Goal: Information Seeking & Learning: Find specific fact

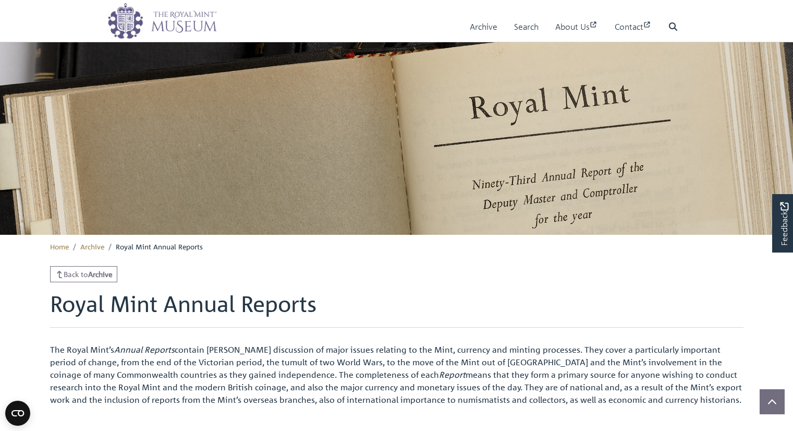
scroll to position [234, 0]
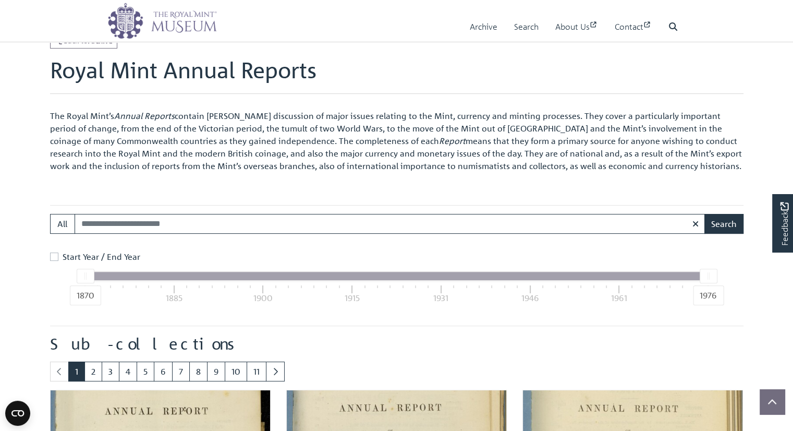
click at [480, 290] on div "1870 1885 1900 1915 1931 1946 1961 1976" at bounding box center [396, 294] width 623 height 28
click at [481, 286] on div "1870 1885 1900 1915 1931 1946 1961 1976" at bounding box center [396, 294] width 623 height 28
drag, startPoint x: 87, startPoint y: 276, endPoint x: 136, endPoint y: 276, distance: 48.5
click at [136, 276] on div "1870 1976" at bounding box center [396, 276] width 623 height 8
drag, startPoint x: 82, startPoint y: 272, endPoint x: 284, endPoint y: 273, distance: 202.2
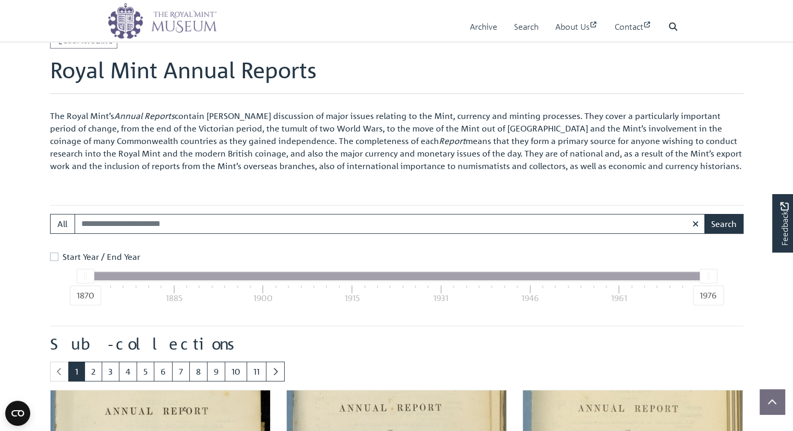
click at [284, 273] on div "1870 1976" at bounding box center [396, 276] width 623 height 8
click at [212, 372] on link "9" at bounding box center [216, 371] width 18 height 20
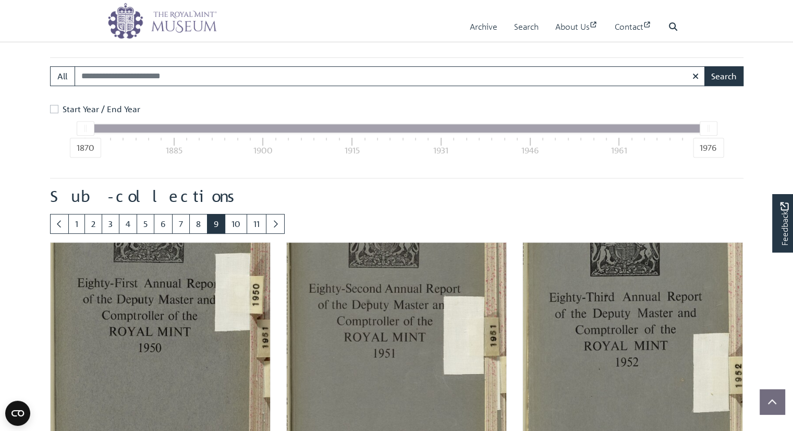
scroll to position [426, 0]
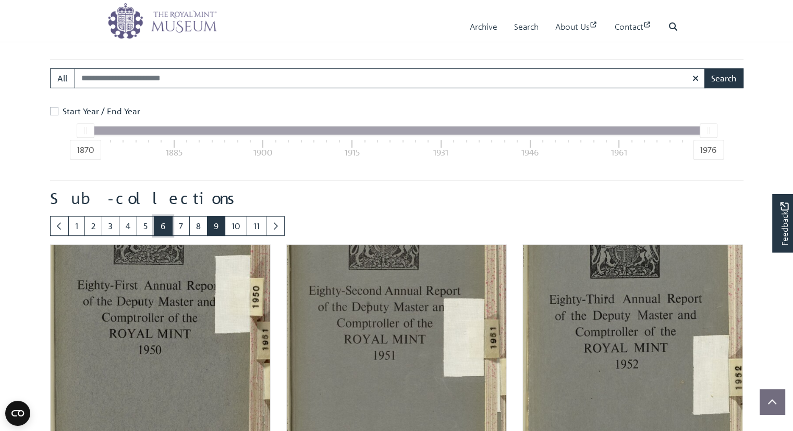
click at [159, 225] on link "6" at bounding box center [163, 226] width 19 height 20
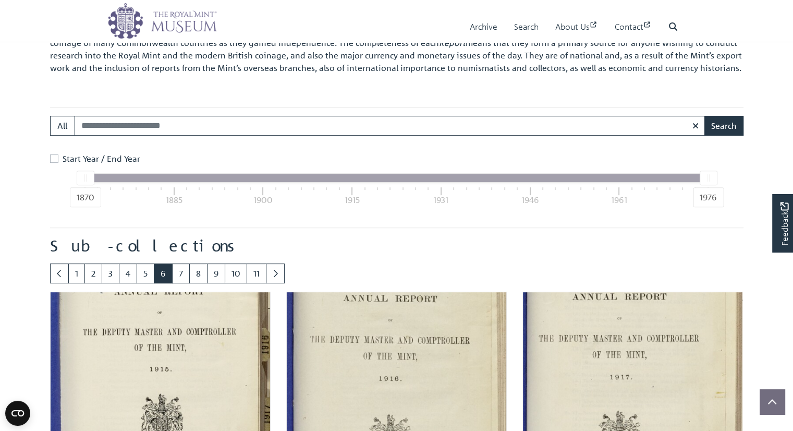
scroll to position [380, 0]
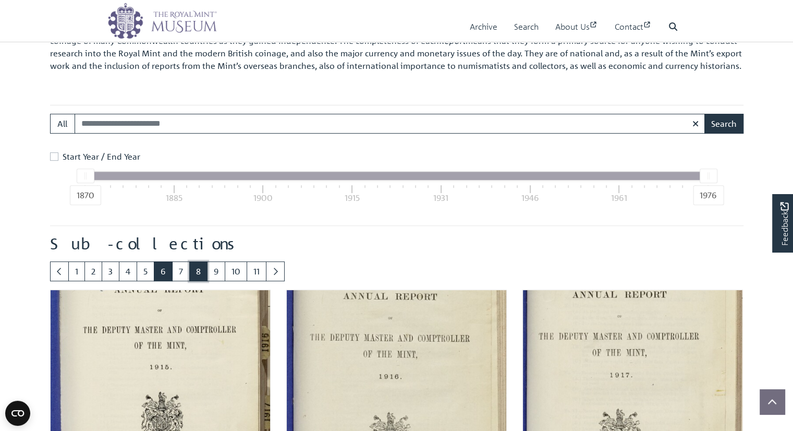
click at [200, 268] on link "8" at bounding box center [198, 271] width 18 height 20
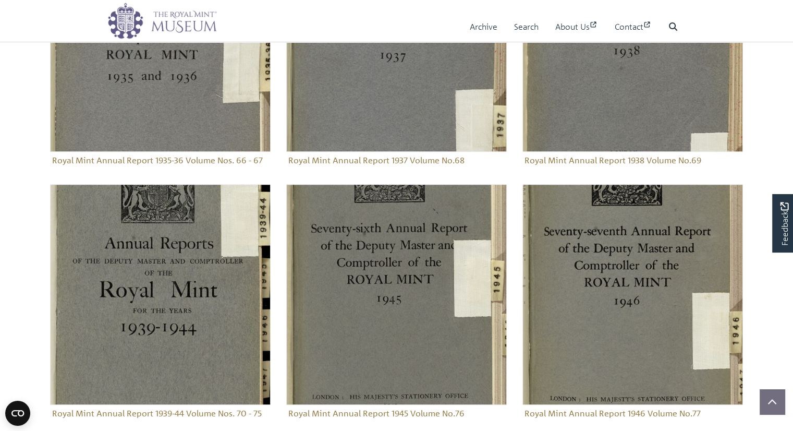
scroll to position [720, 0]
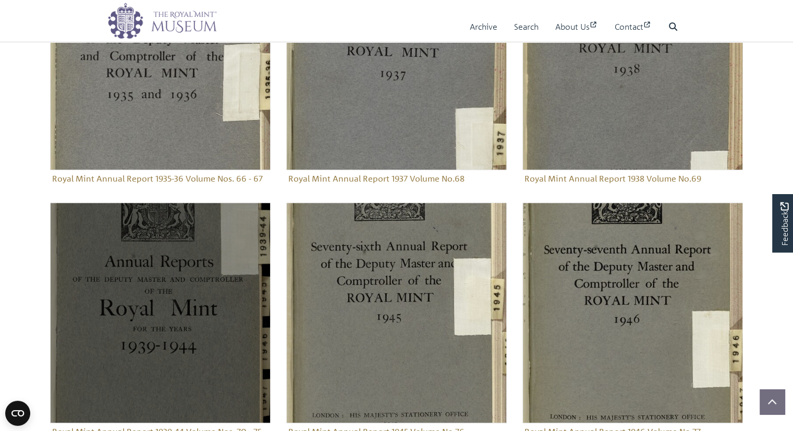
click at [136, 282] on img "Sub-collection" at bounding box center [160, 312] width 220 height 220
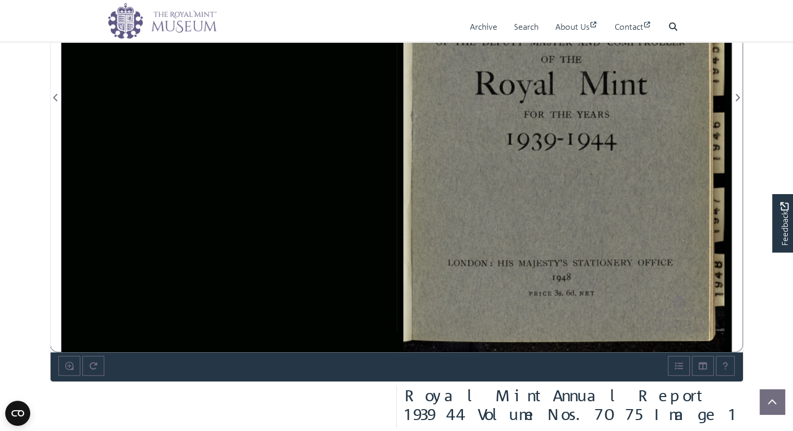
scroll to position [226, 0]
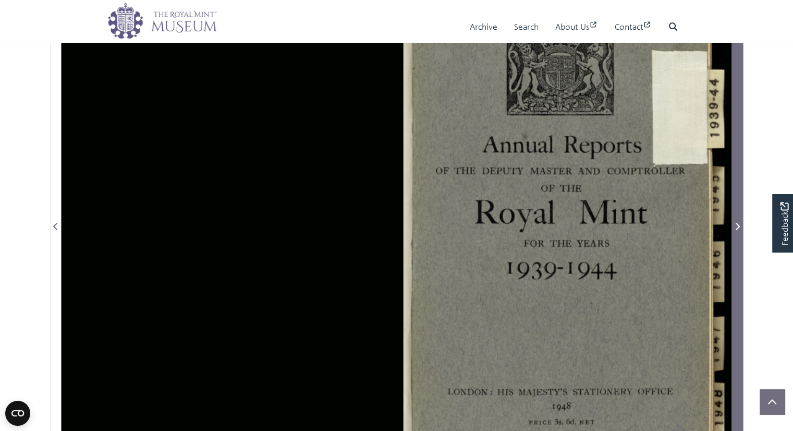
click at [735, 229] on icon "Next Page" at bounding box center [737, 226] width 4 height 7
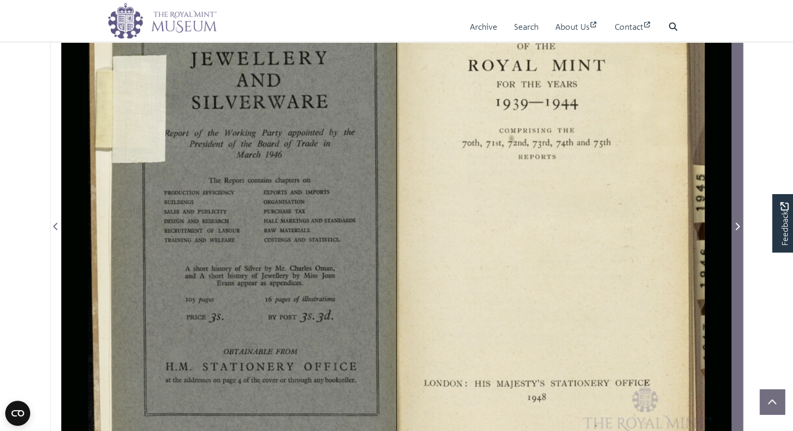
click at [735, 229] on icon "Next Page" at bounding box center [737, 226] width 4 height 7
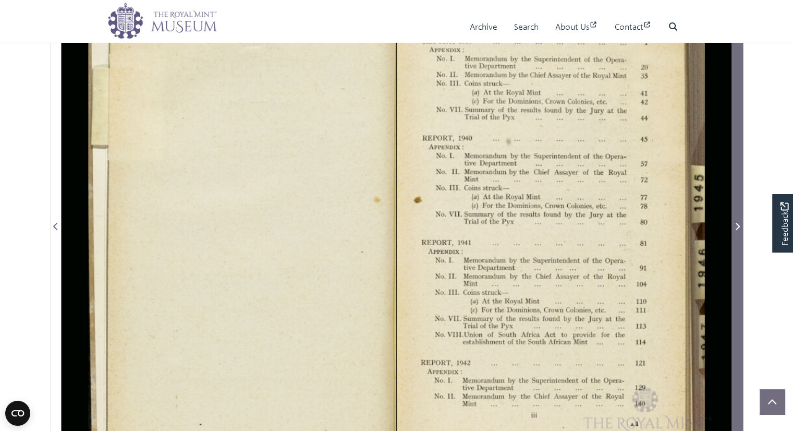
click at [737, 225] on icon "Next Page" at bounding box center [736, 226] width 5 height 8
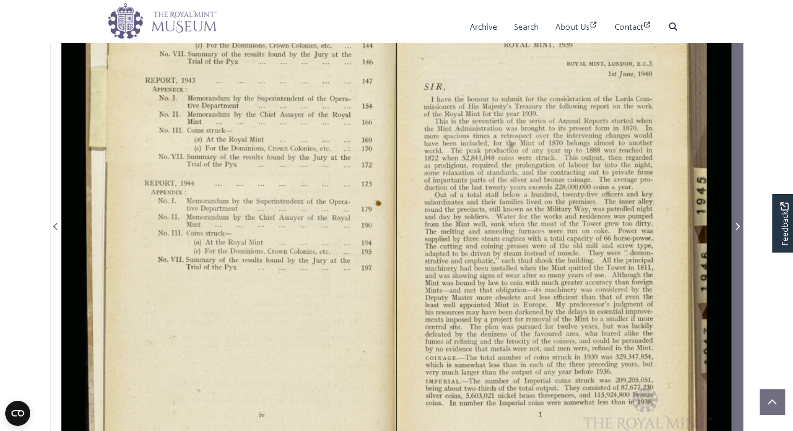
click at [737, 225] on icon "Next Page" at bounding box center [736, 226] width 5 height 8
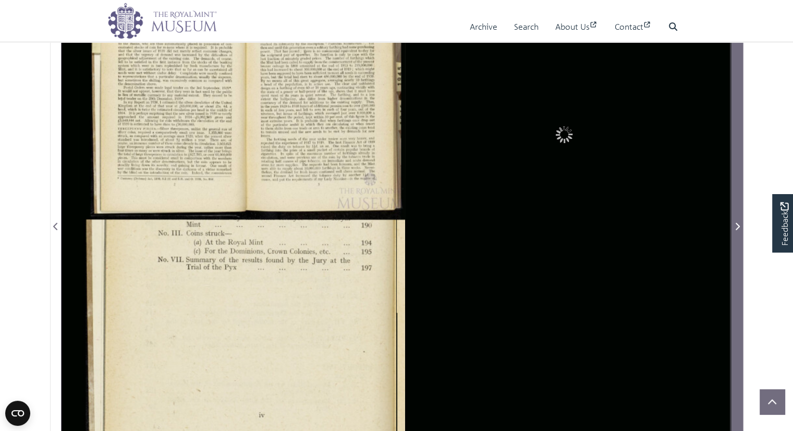
click at [737, 225] on icon "Next Page" at bounding box center [736, 226] width 5 height 8
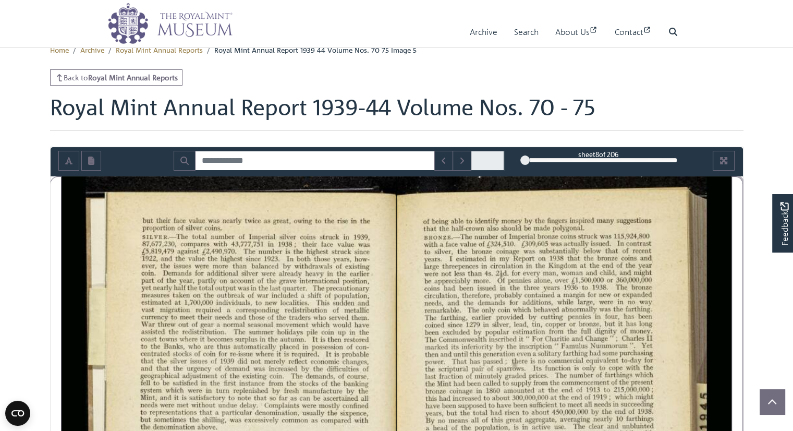
scroll to position [88, 0]
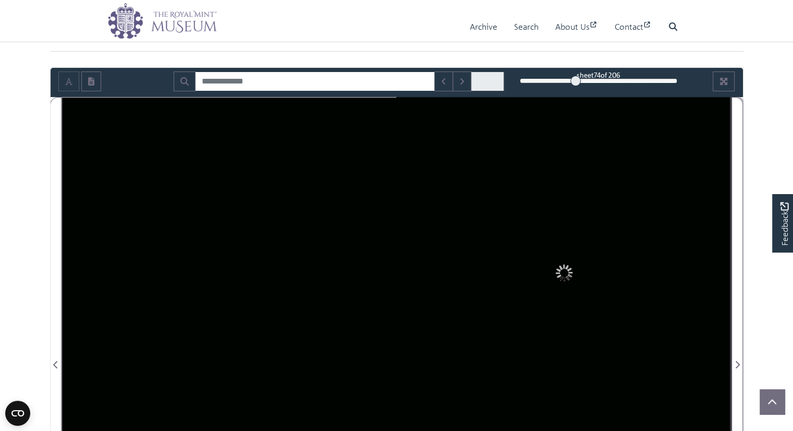
drag, startPoint x: 524, startPoint y: 79, endPoint x: 575, endPoint y: 75, distance: 51.8
click at [575, 76] on div at bounding box center [575, 81] width 10 height 10
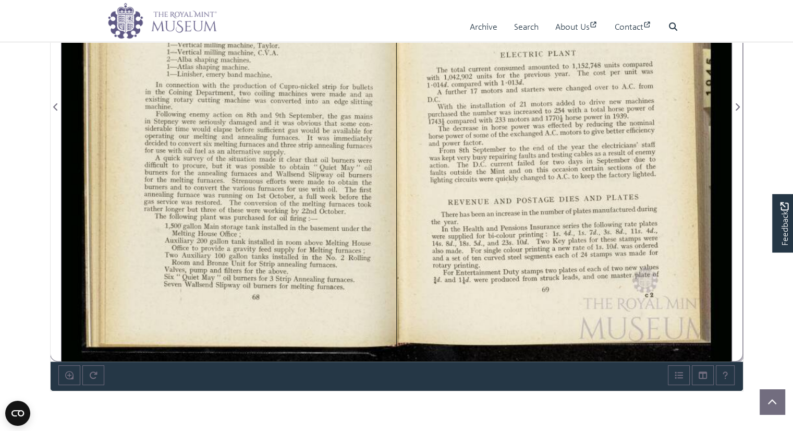
scroll to position [352, 0]
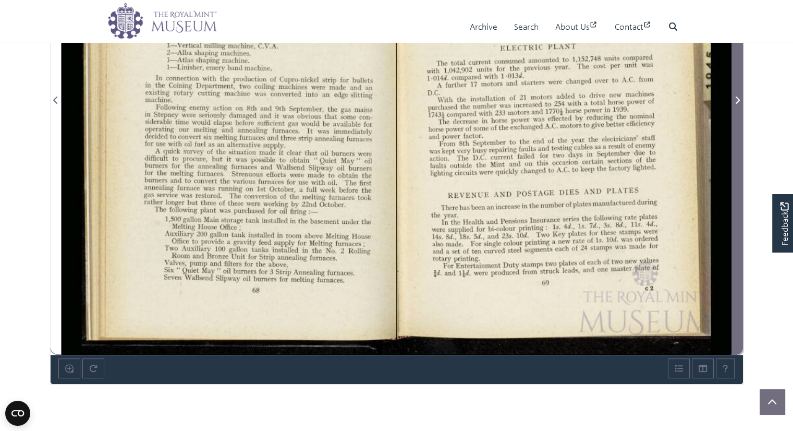
click at [734, 97] on icon "Next Page" at bounding box center [736, 100] width 5 height 8
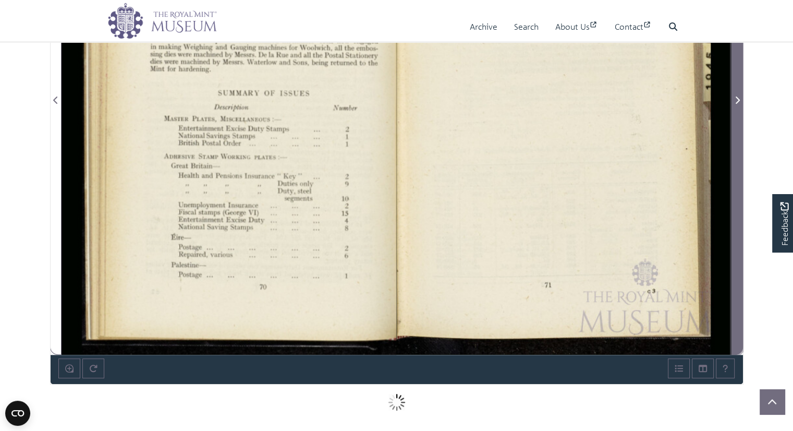
click at [734, 97] on icon "Next Page" at bounding box center [736, 100] width 5 height 8
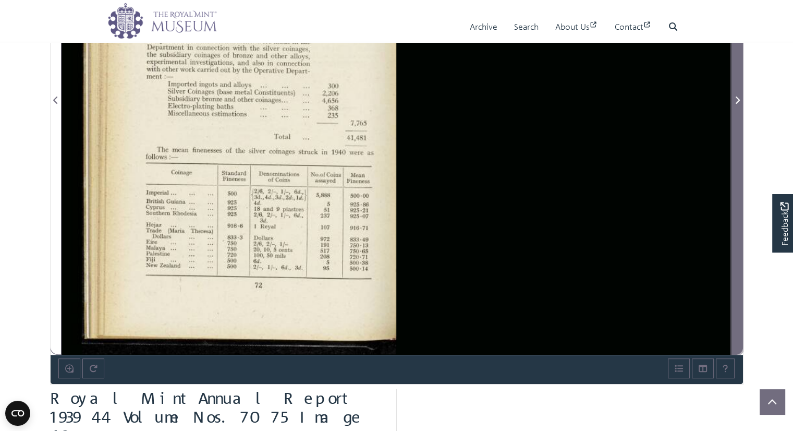
click at [734, 97] on icon "Next Page" at bounding box center [736, 100] width 5 height 8
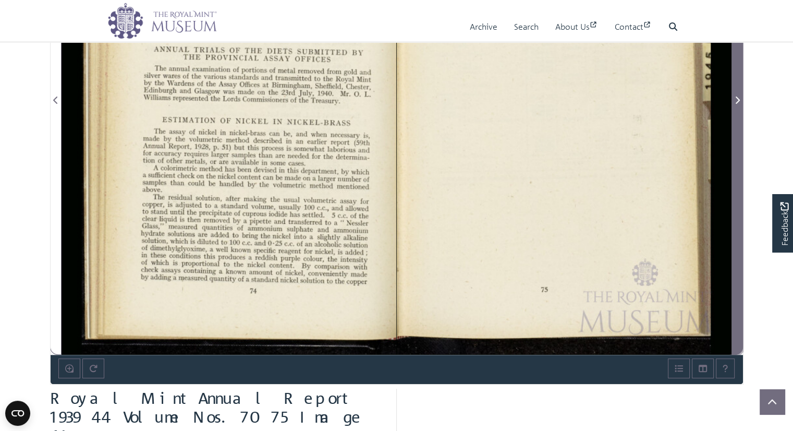
click at [734, 97] on icon "Next Page" at bounding box center [736, 100] width 5 height 8
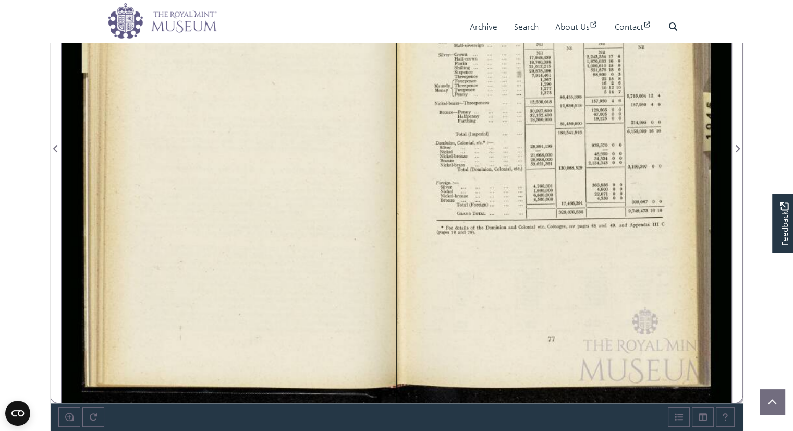
scroll to position [366, 0]
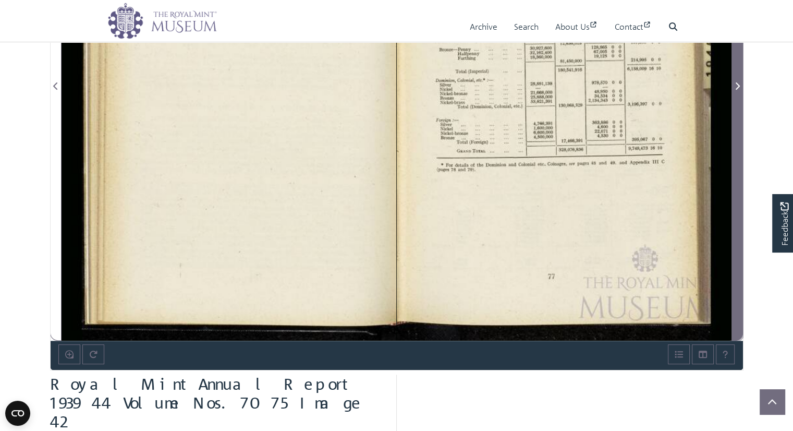
click at [736, 88] on icon "Next Page" at bounding box center [737, 85] width 4 height 7
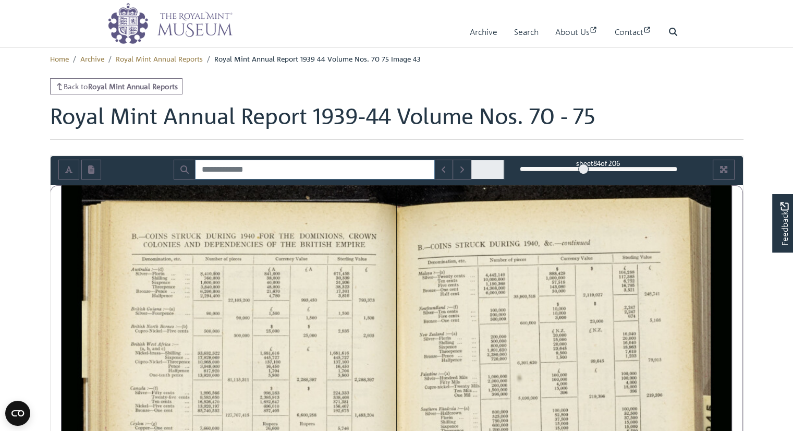
click at [265, 167] on input "Search for" at bounding box center [315, 169] width 240 height 20
type input "*"
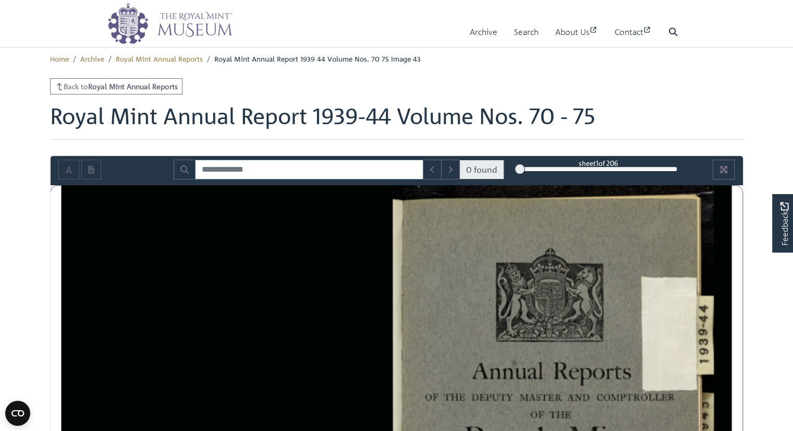
drag, startPoint x: 582, startPoint y: 164, endPoint x: 489, endPoint y: 181, distance: 94.8
click at [489, 181] on div "0 found sheet 1 of 206 1 * The metadata has moved. button below the book." at bounding box center [397, 170] width 692 height 29
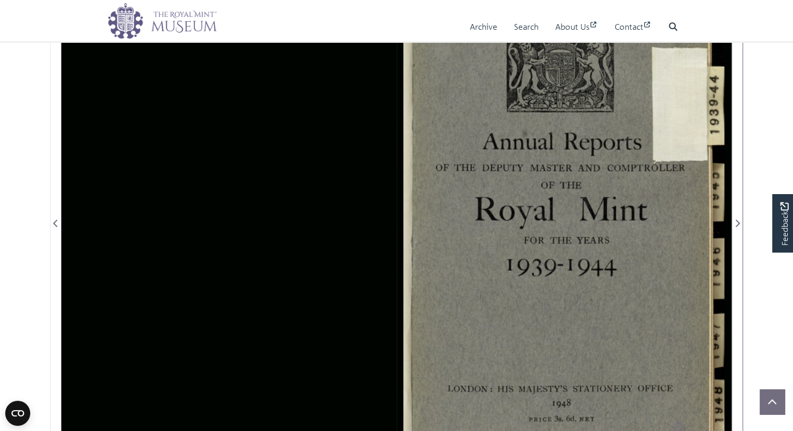
scroll to position [264, 0]
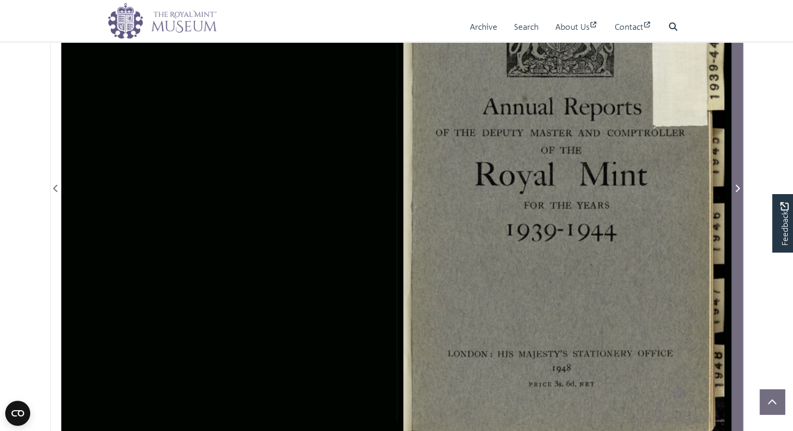
click at [736, 188] on icon "Next Page" at bounding box center [736, 188] width 5 height 8
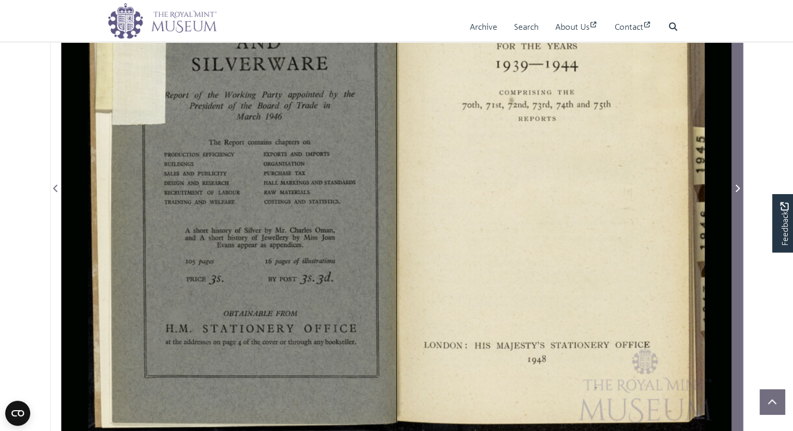
click at [736, 188] on icon "Next Page" at bounding box center [736, 188] width 5 height 8
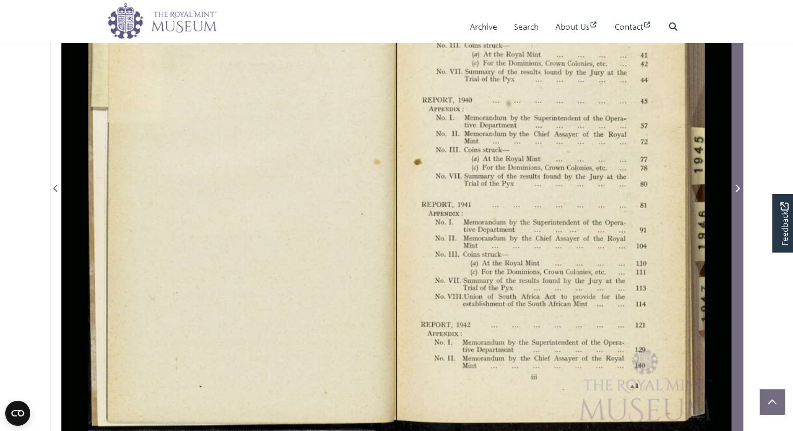
click at [736, 188] on icon "Next Page" at bounding box center [736, 188] width 5 height 8
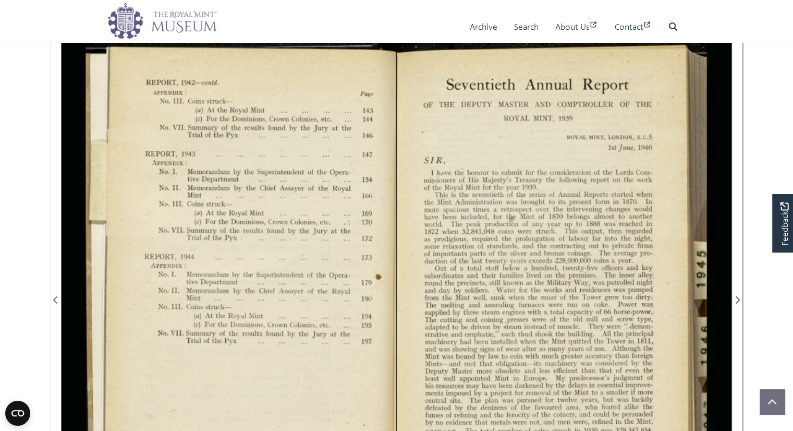
scroll to position [125, 0]
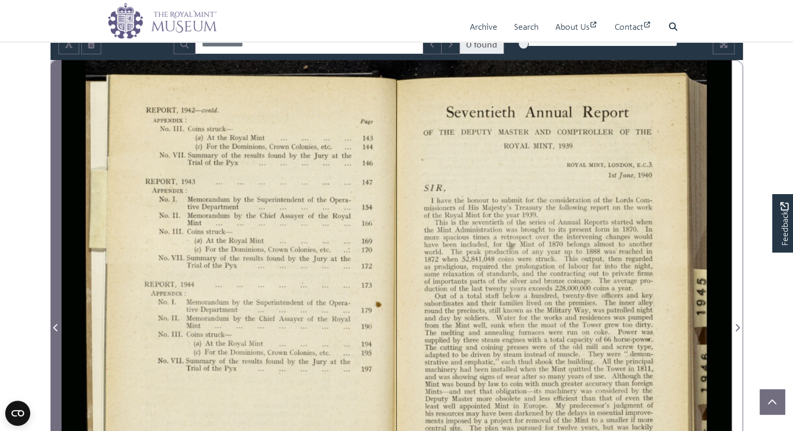
click at [52, 326] on span "Previous Page" at bounding box center [56, 327] width 10 height 13
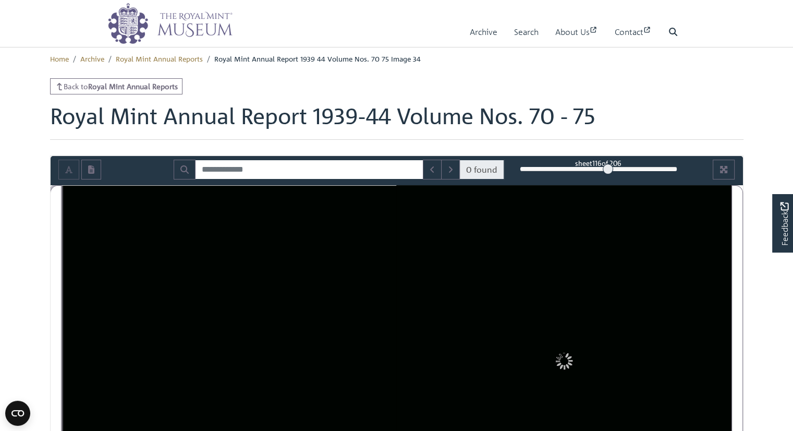
drag, startPoint x: 522, startPoint y: 166, endPoint x: 608, endPoint y: 165, distance: 86.0
click at [608, 165] on div at bounding box center [608, 169] width 10 height 10
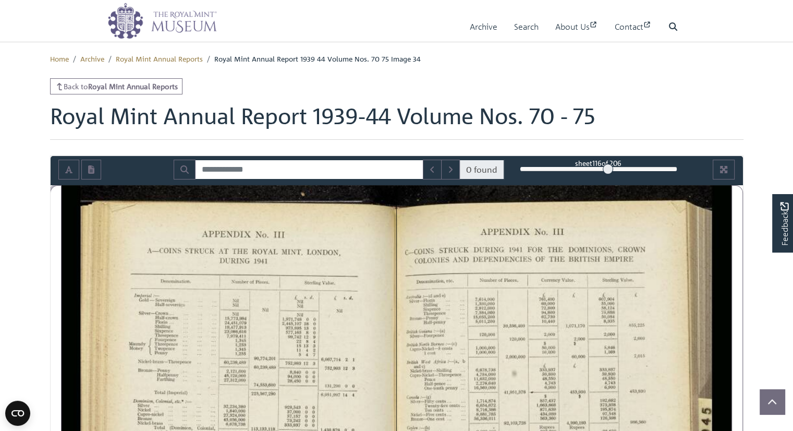
scroll to position [376, 0]
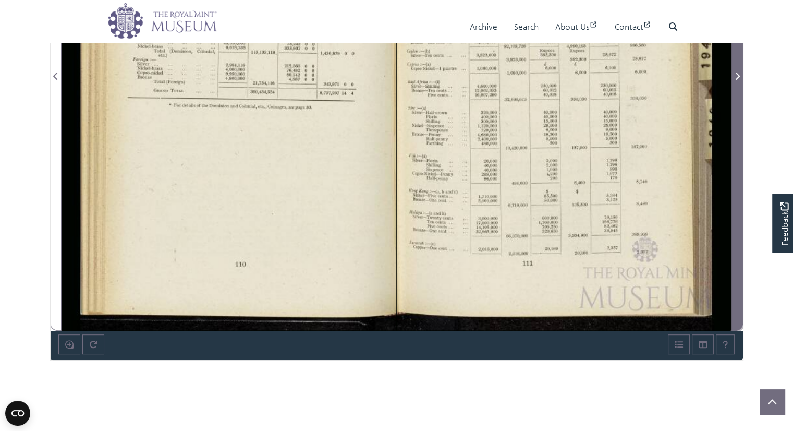
click at [736, 75] on icon "Next Page" at bounding box center [736, 76] width 5 height 8
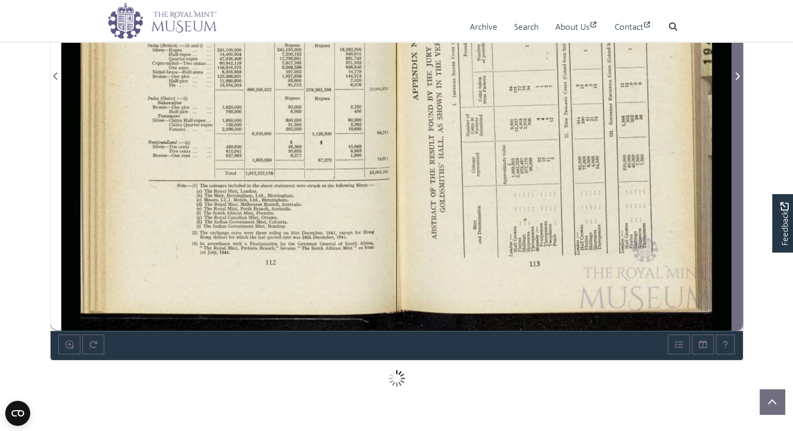
click at [736, 75] on icon "Next Page" at bounding box center [736, 76] width 5 height 8
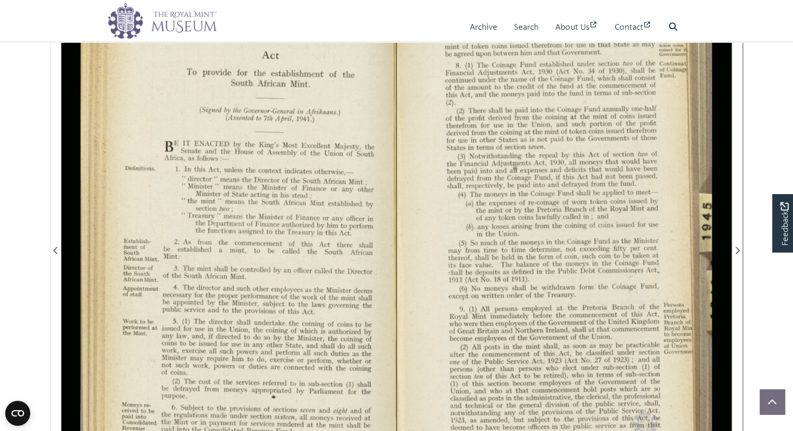
scroll to position [181, 0]
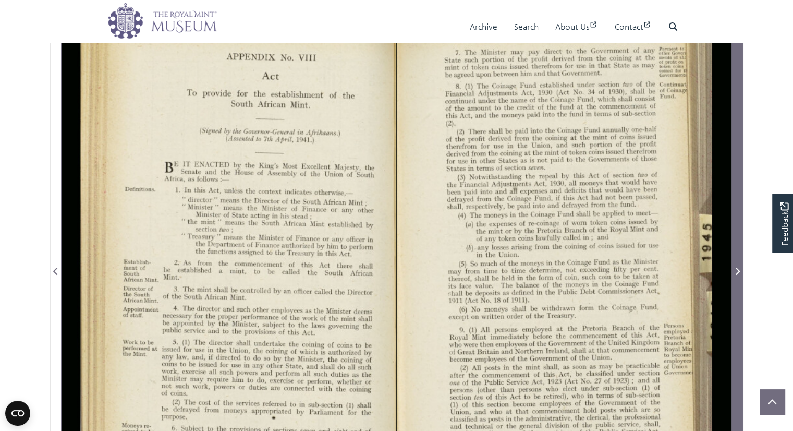
click at [736, 272] on icon "Next Page" at bounding box center [737, 270] width 4 height 7
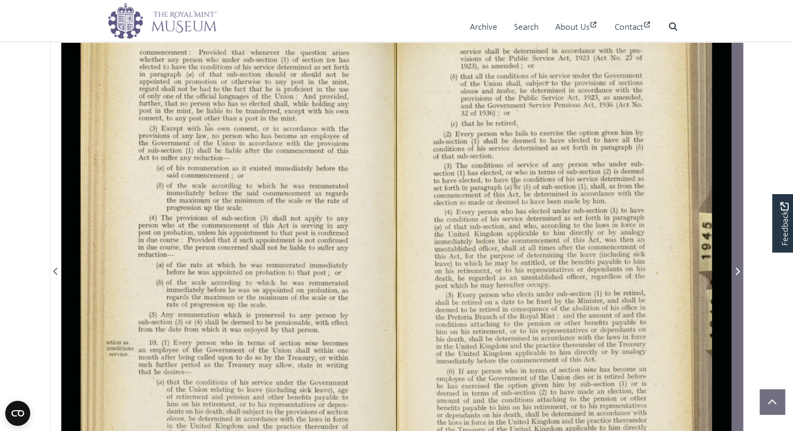
click at [736, 272] on icon "Next Page" at bounding box center [737, 270] width 4 height 7
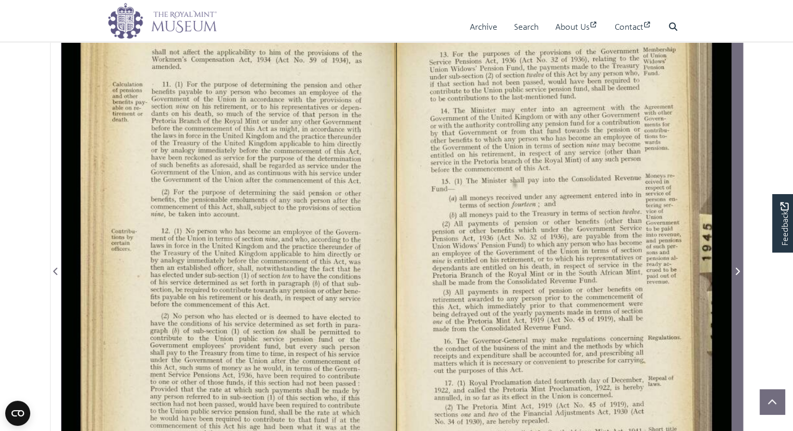
click at [736, 272] on icon "Next Page" at bounding box center [737, 270] width 4 height 7
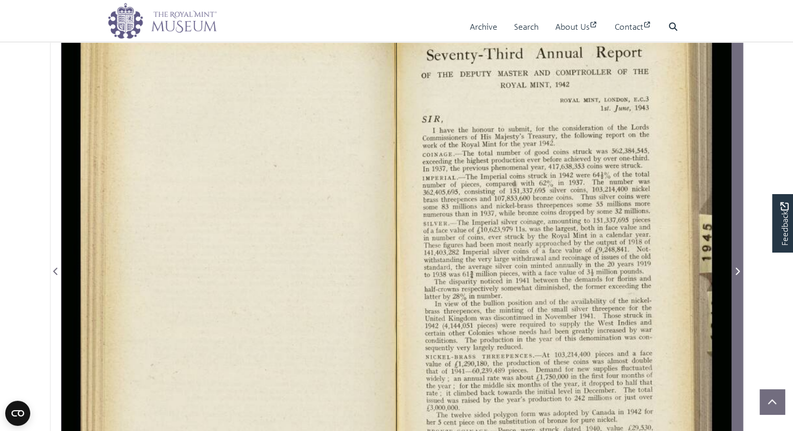
click at [736, 272] on icon "Next Page" at bounding box center [737, 270] width 4 height 7
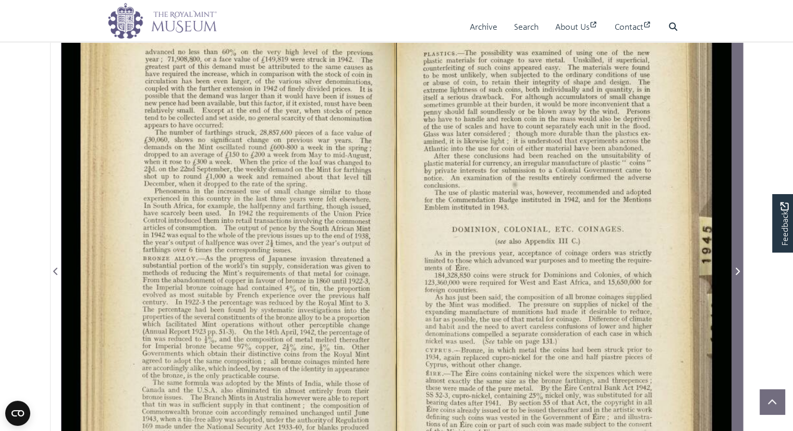
click at [736, 272] on icon "Next Page" at bounding box center [737, 270] width 4 height 7
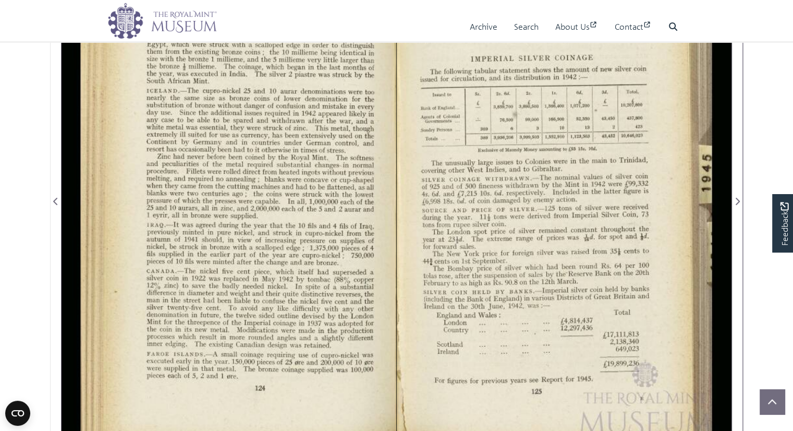
scroll to position [279, 0]
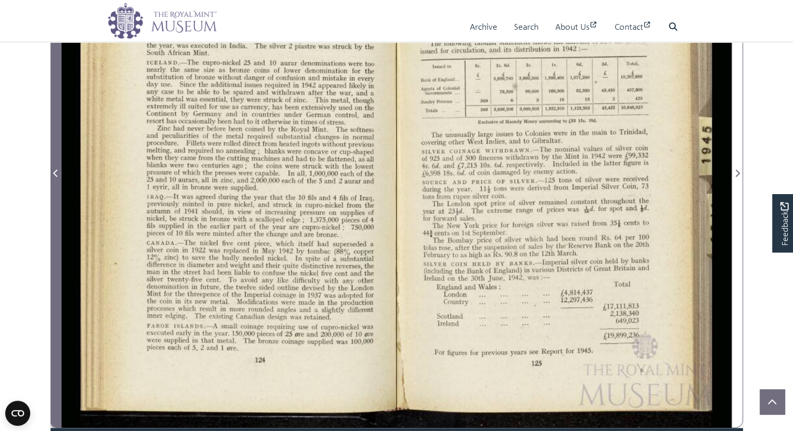
click at [56, 173] on icon "Previous Page" at bounding box center [55, 173] width 5 height 8
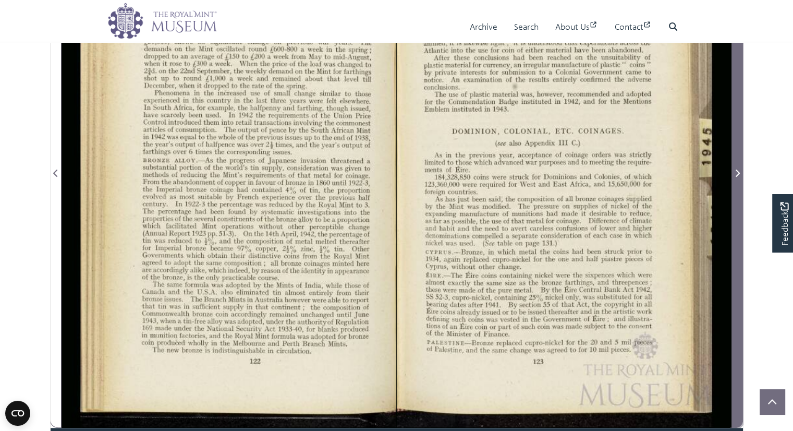
click at [736, 172] on icon "Next Page" at bounding box center [736, 173] width 5 height 8
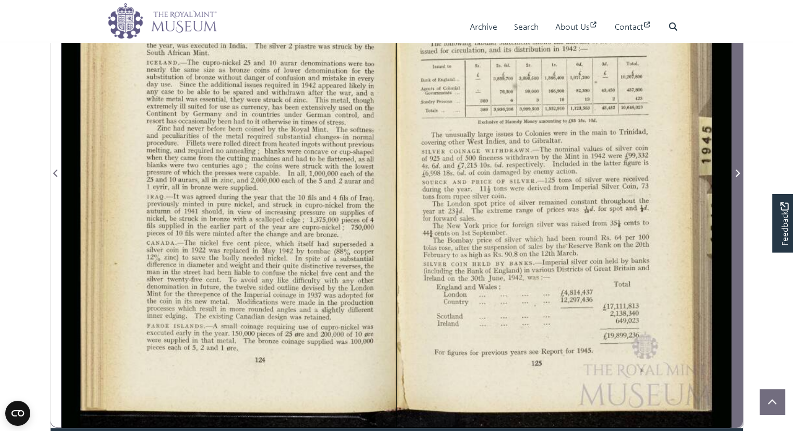
click at [736, 172] on icon "Next Page" at bounding box center [736, 173] width 5 height 8
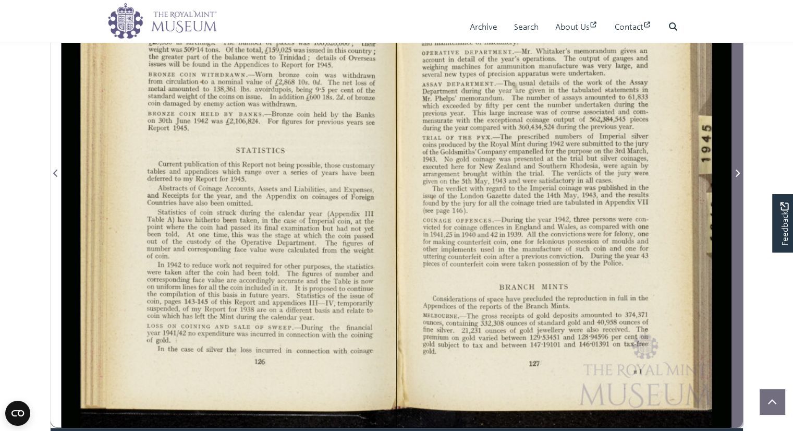
click at [736, 172] on icon "Next Page" at bounding box center [736, 173] width 5 height 8
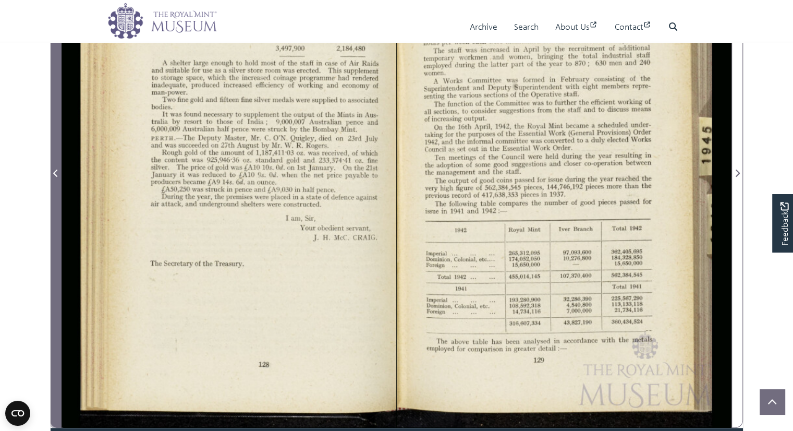
click at [58, 175] on icon "Previous Page" at bounding box center [55, 173] width 5 height 8
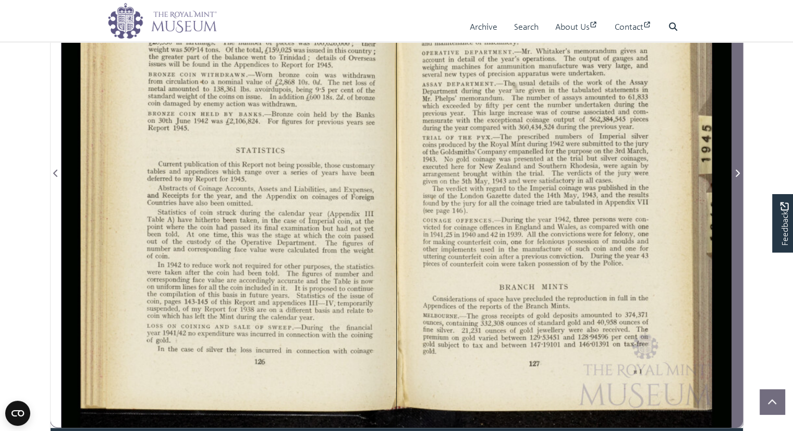
click at [736, 171] on icon "Next Page" at bounding box center [736, 173] width 5 height 8
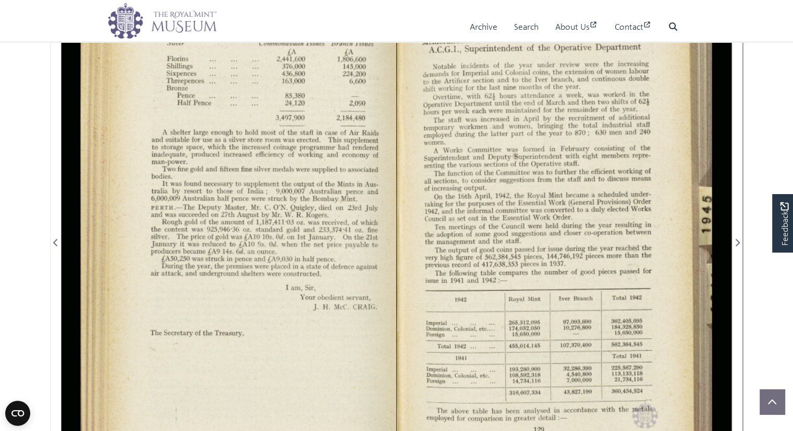
scroll to position [182, 0]
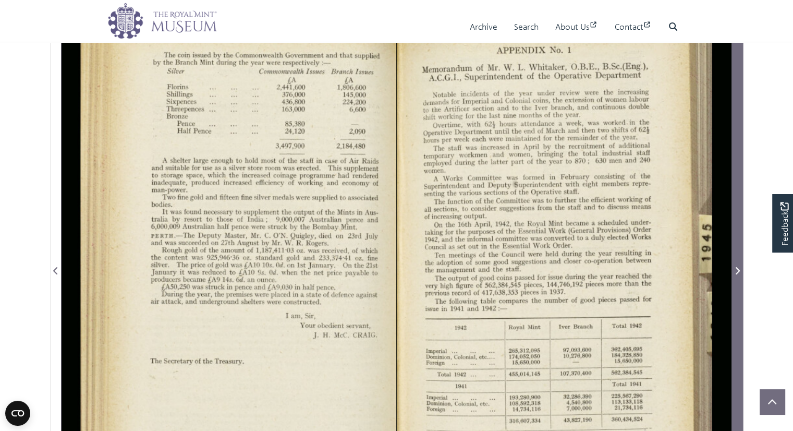
click at [735, 269] on icon "Next Page" at bounding box center [736, 270] width 5 height 8
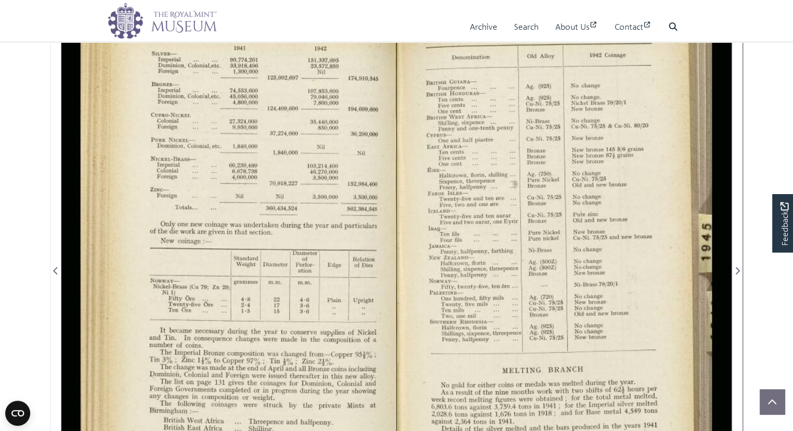
drag, startPoint x: 735, startPoint y: 269, endPoint x: 664, endPoint y: 267, distance: 70.9
click at [664, 267] on div at bounding box center [396, 264] width 669 height 522
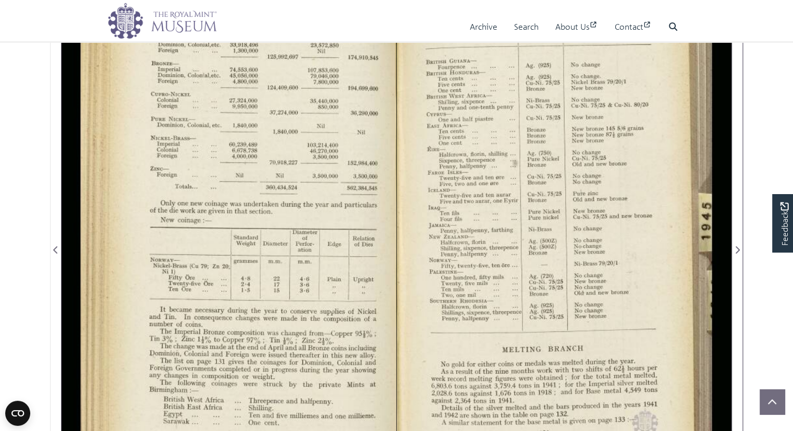
scroll to position [224, 0]
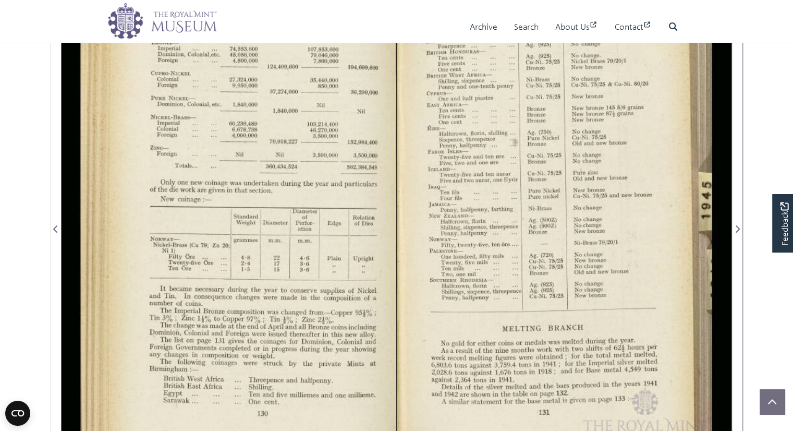
click at [707, 84] on div at bounding box center [564, 222] width 335 height 522
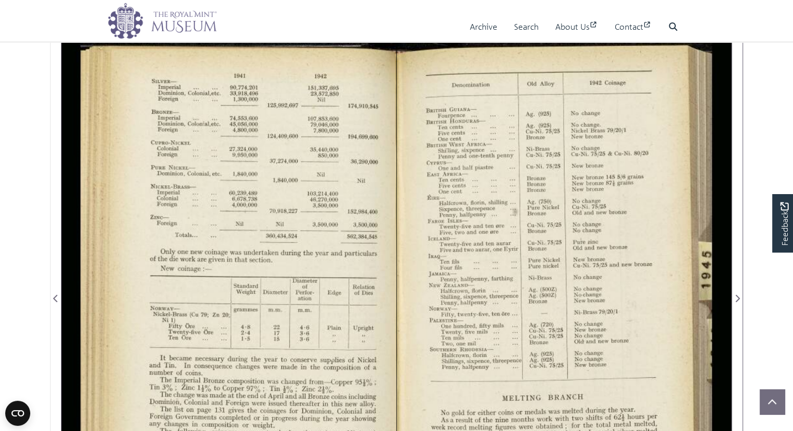
scroll to position [133, 0]
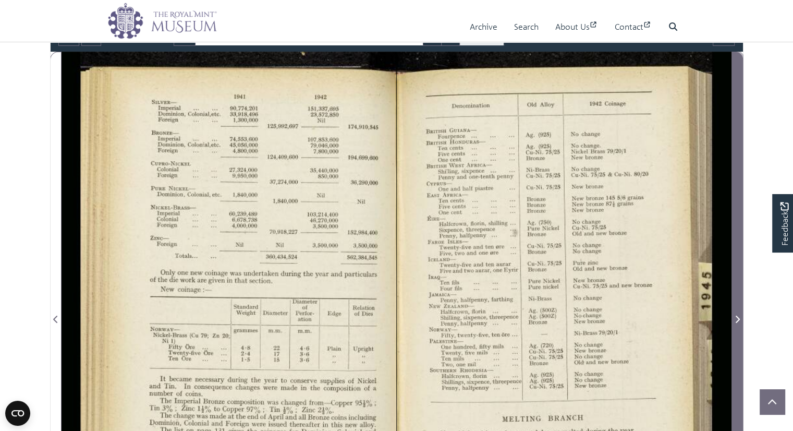
click at [738, 318] on icon "Next Page" at bounding box center [737, 318] width 4 height 7
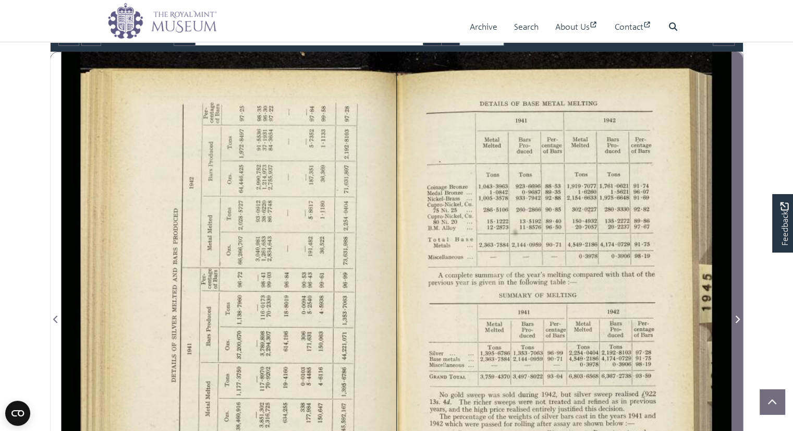
click at [738, 318] on icon "Next Page" at bounding box center [737, 318] width 4 height 7
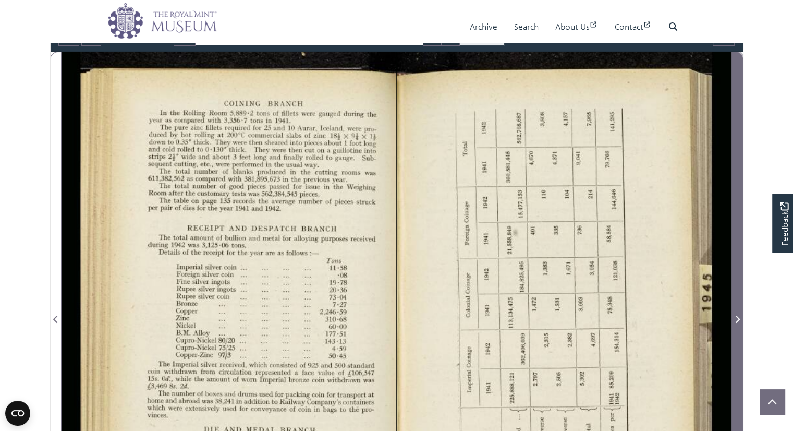
click at [738, 318] on icon "Next Page" at bounding box center [737, 318] width 4 height 7
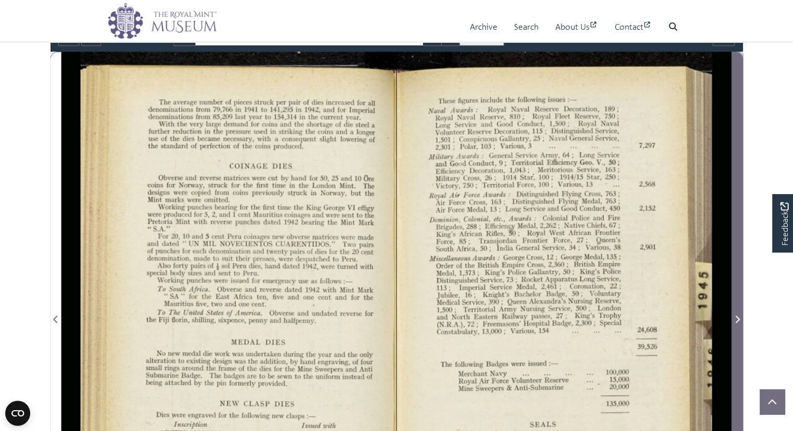
click at [738, 318] on icon "Next Page" at bounding box center [737, 318] width 4 height 7
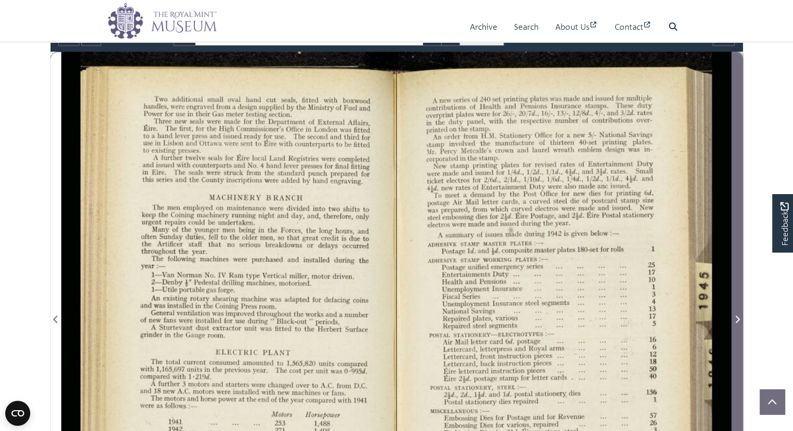
click at [738, 318] on icon "Next Page" at bounding box center [737, 318] width 4 height 7
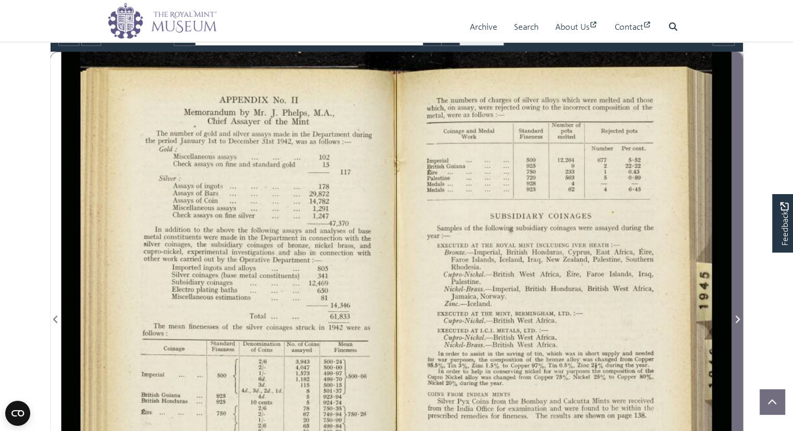
click at [738, 318] on icon "Next Page" at bounding box center [737, 318] width 4 height 7
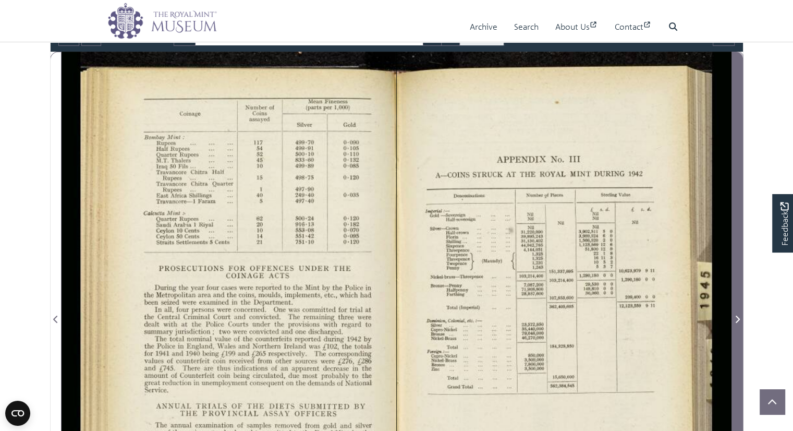
click at [738, 318] on icon "Next Page" at bounding box center [737, 318] width 4 height 7
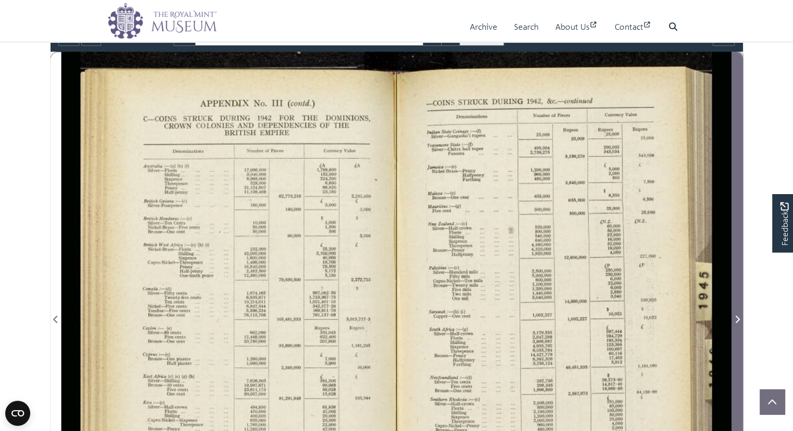
click at [738, 318] on icon "Next Page" at bounding box center [737, 318] width 4 height 7
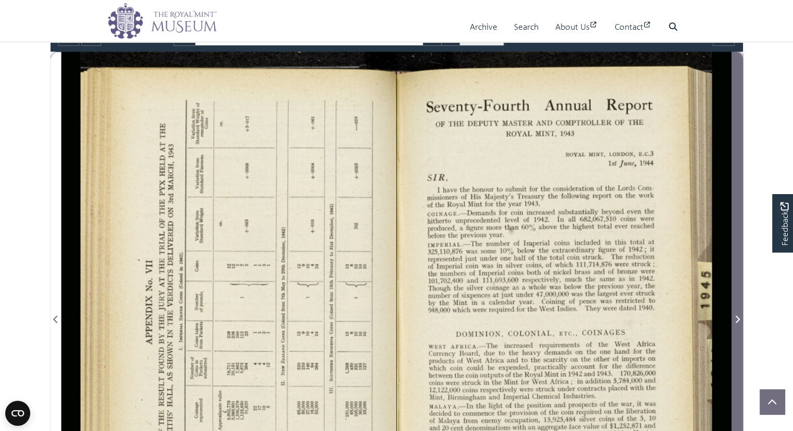
click at [738, 318] on icon "Next Page" at bounding box center [737, 318] width 4 height 7
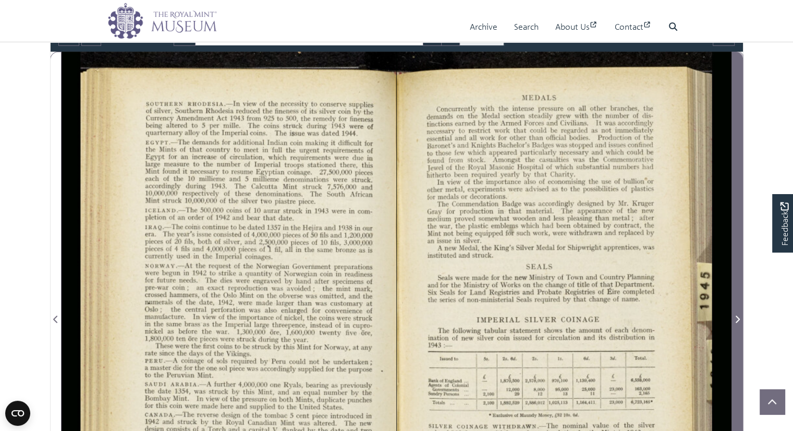
click at [738, 318] on icon "Next Page" at bounding box center [737, 318] width 4 height 7
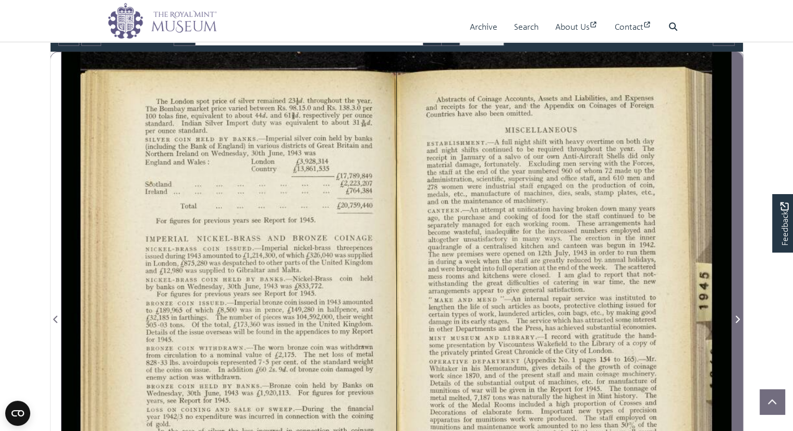
click at [738, 318] on icon "Next Page" at bounding box center [737, 318] width 4 height 7
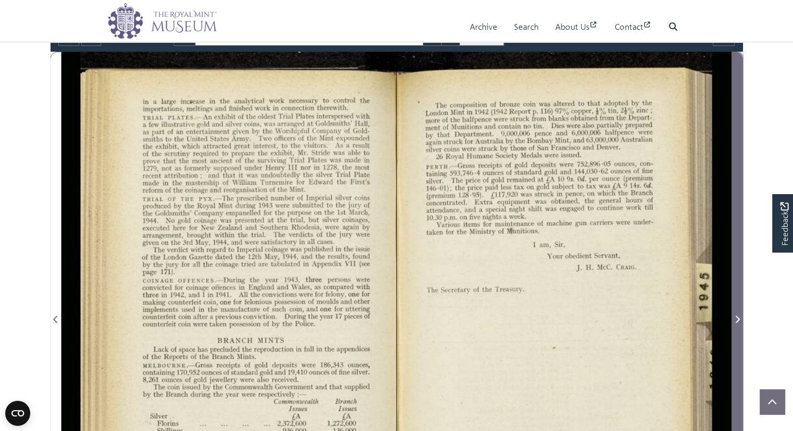
click at [738, 318] on icon "Next Page" at bounding box center [737, 318] width 4 height 7
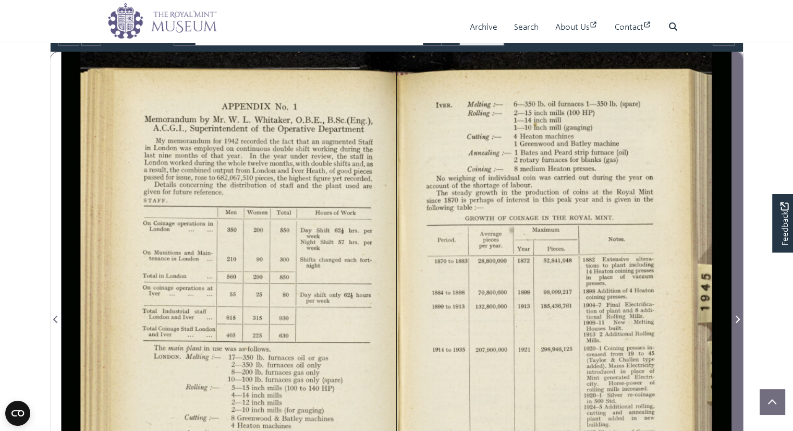
click at [738, 318] on icon "Next Page" at bounding box center [737, 318] width 4 height 7
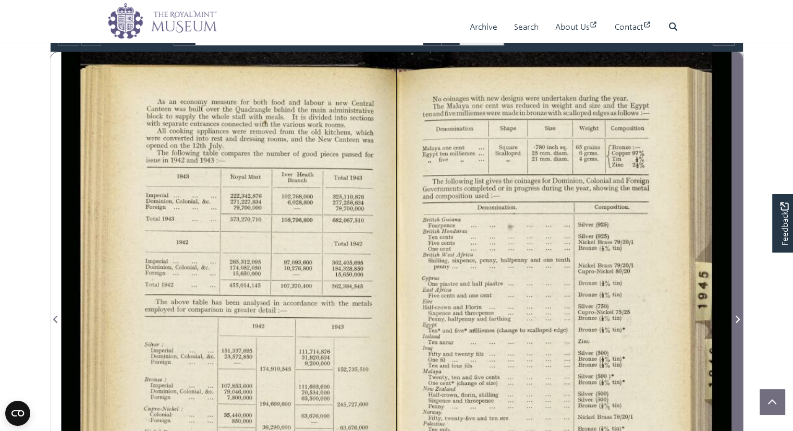
click at [738, 318] on icon "Next Page" at bounding box center [737, 318] width 4 height 7
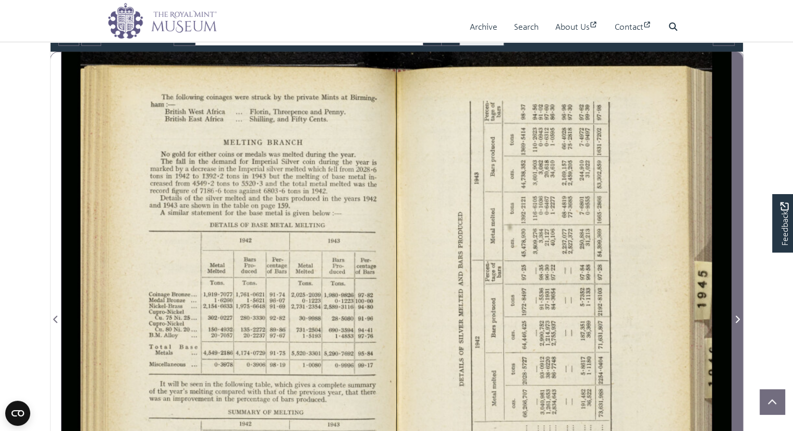
click at [738, 318] on icon "Next Page" at bounding box center [737, 318] width 4 height 7
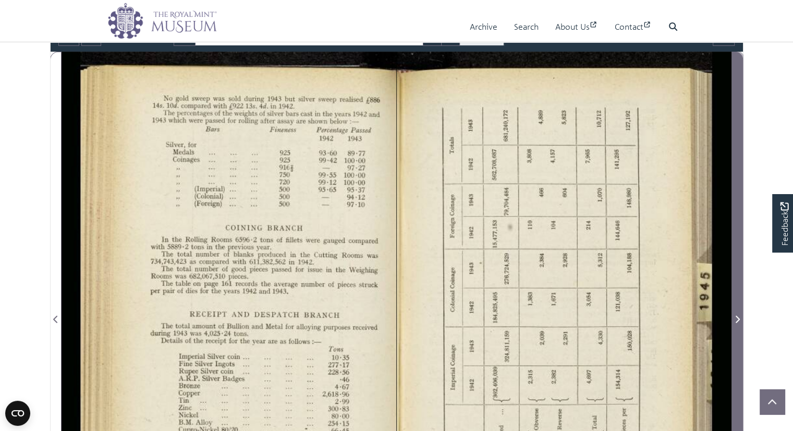
click at [738, 318] on icon "Next Page" at bounding box center [737, 318] width 4 height 7
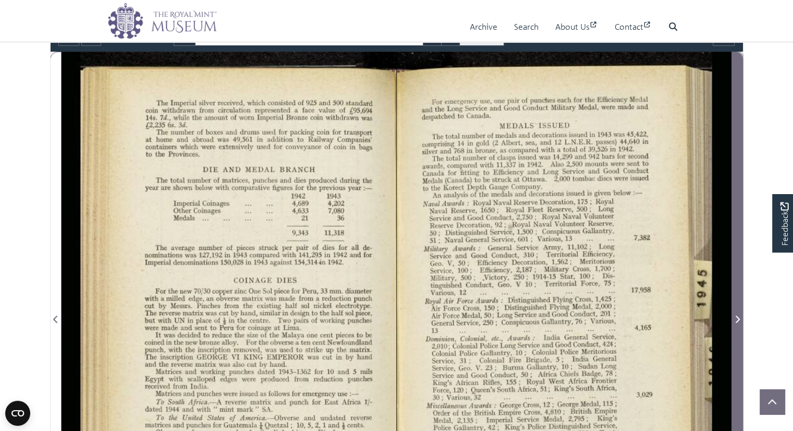
click at [738, 318] on icon "Next Page" at bounding box center [737, 318] width 4 height 7
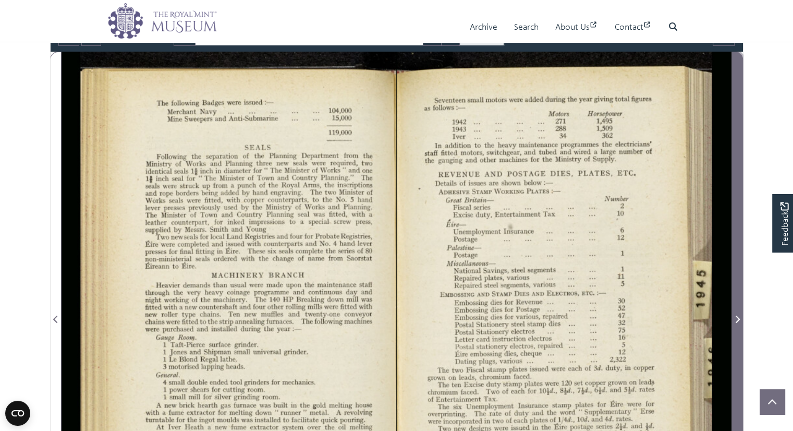
click at [738, 318] on icon "Next Page" at bounding box center [737, 318] width 4 height 7
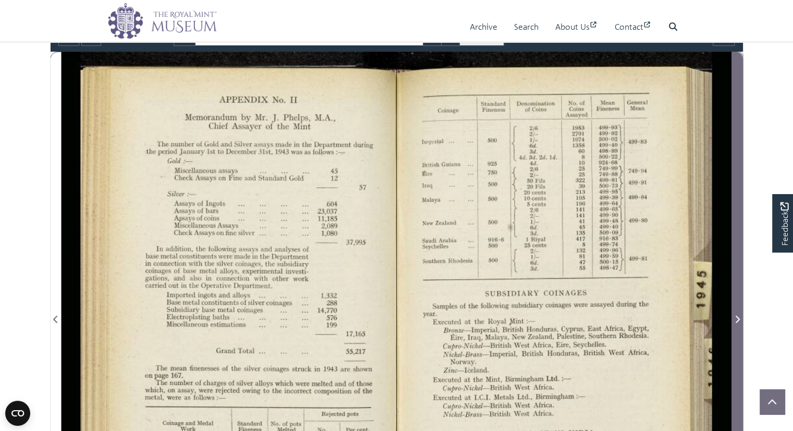
click at [738, 318] on icon "Next Page" at bounding box center [737, 318] width 4 height 7
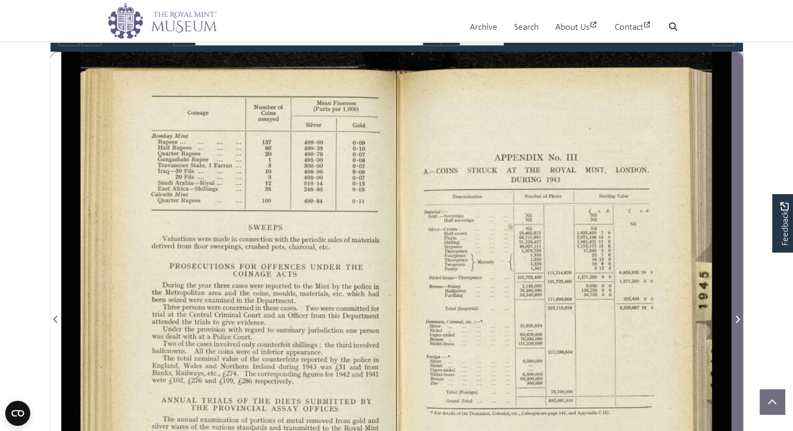
click at [738, 318] on icon "Next Page" at bounding box center [737, 318] width 4 height 7
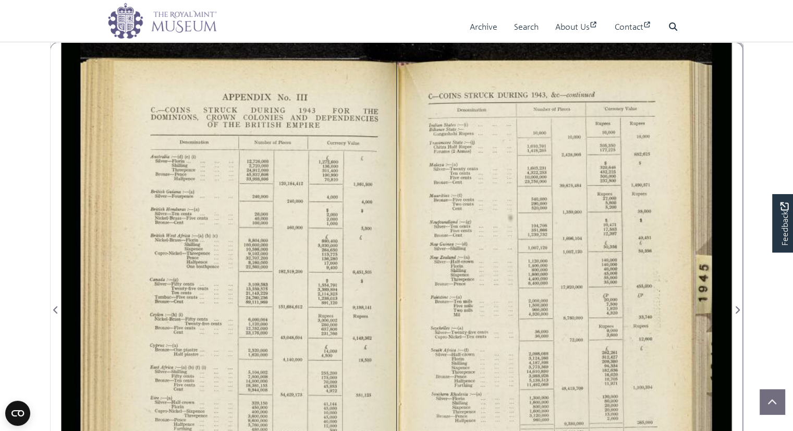
scroll to position [133, 0]
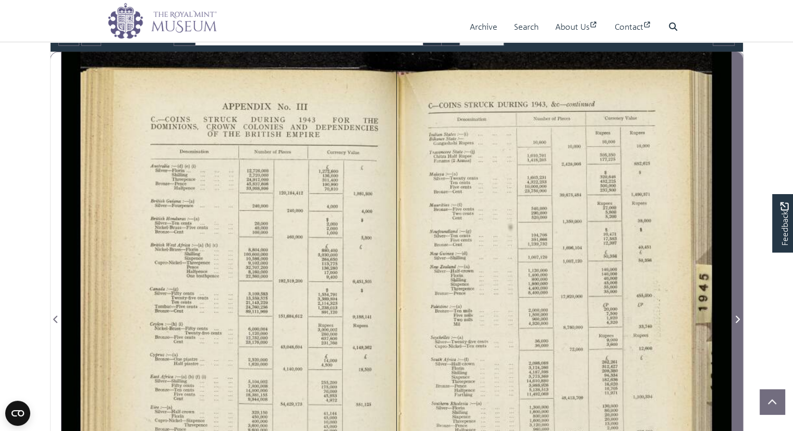
click at [736, 319] on icon "Next Page" at bounding box center [736, 319] width 5 height 8
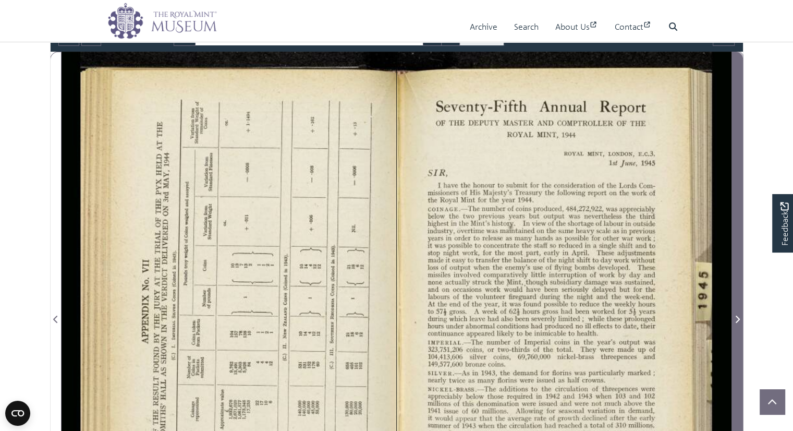
click at [736, 319] on icon "Next Page" at bounding box center [736, 319] width 5 height 8
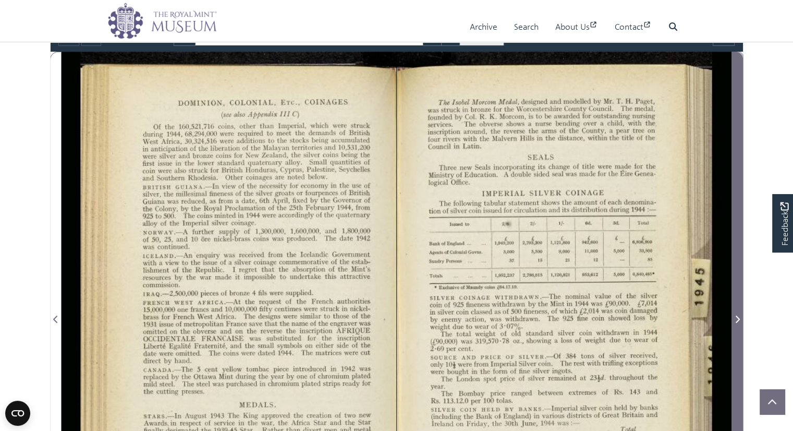
click at [736, 319] on icon "Next Page" at bounding box center [736, 319] width 5 height 8
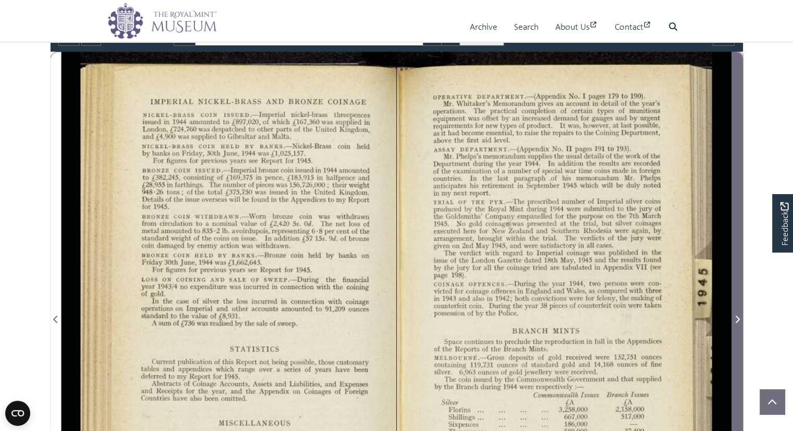
click at [736, 319] on icon "Next Page" at bounding box center [736, 319] width 5 height 8
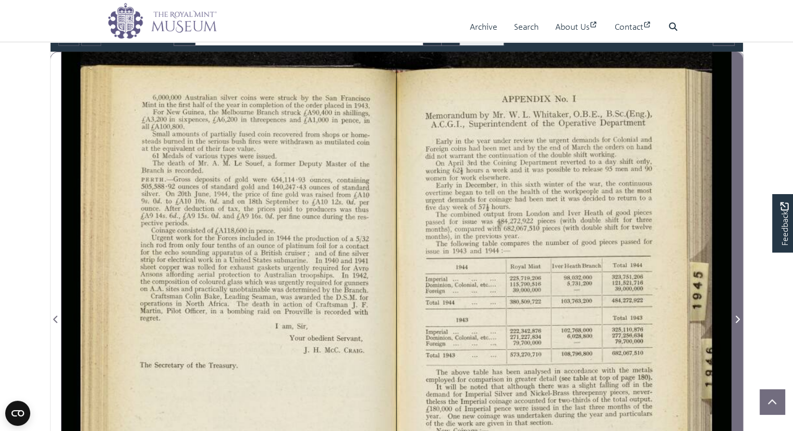
click at [736, 319] on icon "Next Page" at bounding box center [736, 319] width 5 height 8
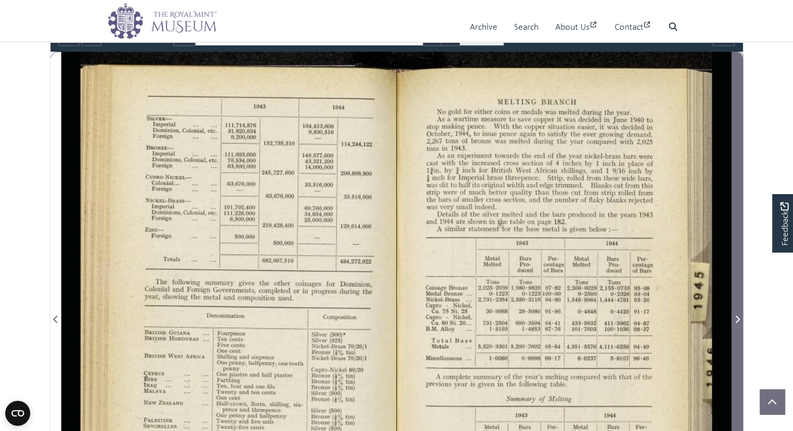
click at [736, 319] on icon "Next Page" at bounding box center [736, 319] width 5 height 8
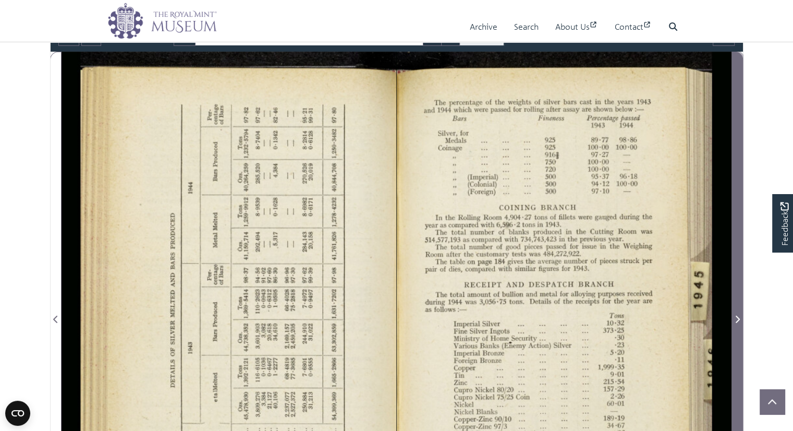
click at [736, 319] on icon "Next Page" at bounding box center [736, 319] width 5 height 8
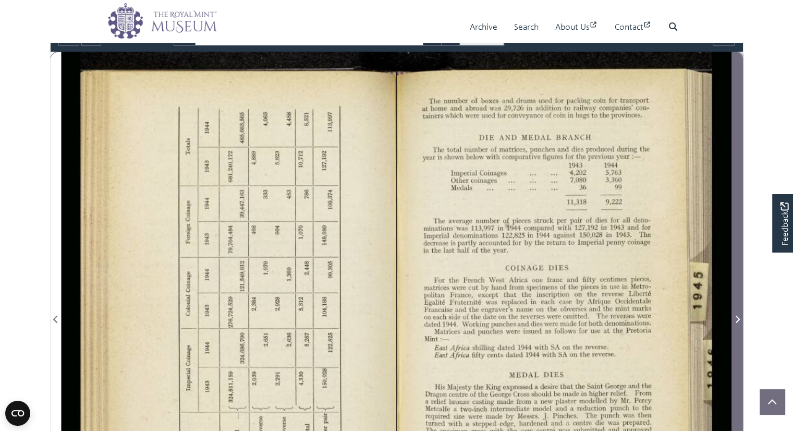
click at [736, 319] on icon "Next Page" at bounding box center [736, 319] width 5 height 8
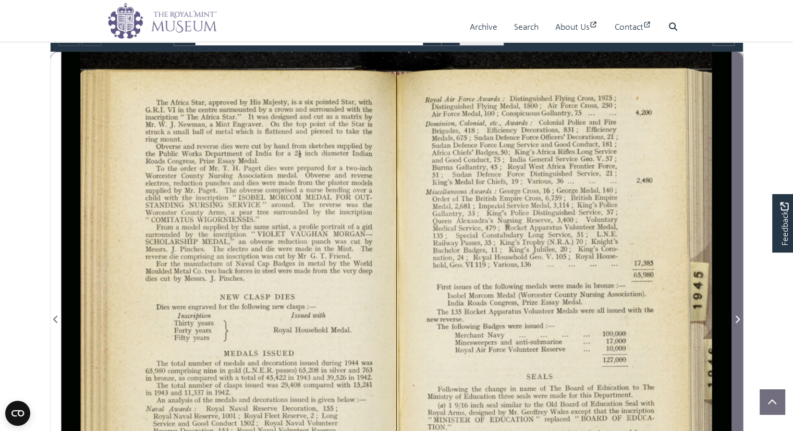
click at [736, 319] on icon "Next Page" at bounding box center [736, 319] width 5 height 8
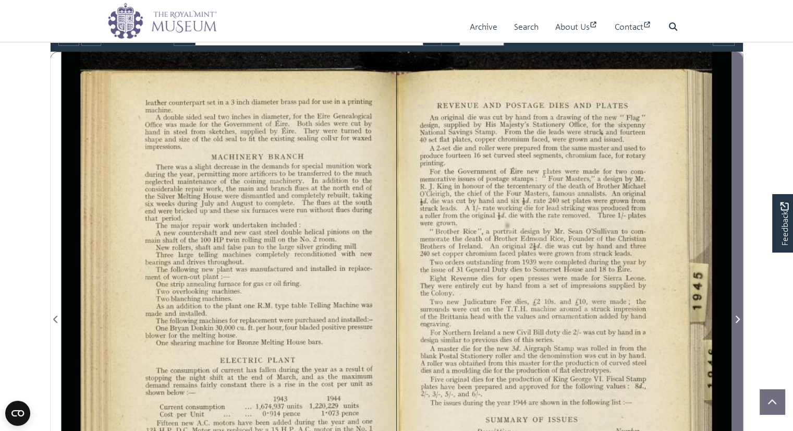
click at [736, 319] on icon "Next Page" at bounding box center [736, 319] width 5 height 8
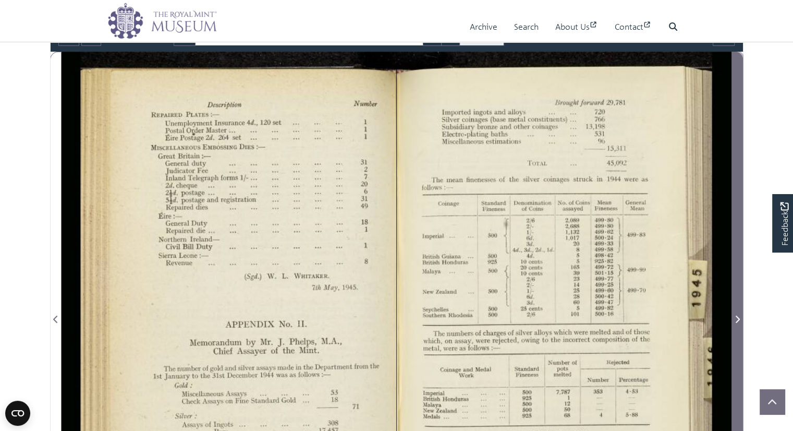
click at [736, 319] on icon "Next Page" at bounding box center [736, 319] width 5 height 8
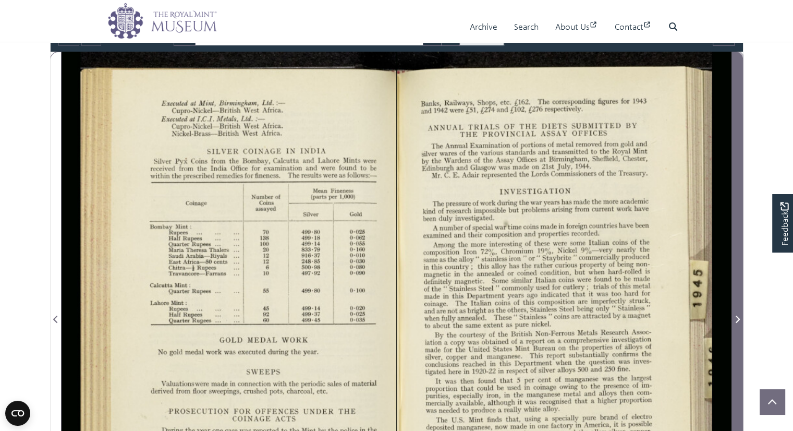
click at [736, 319] on icon "Next Page" at bounding box center [736, 319] width 5 height 8
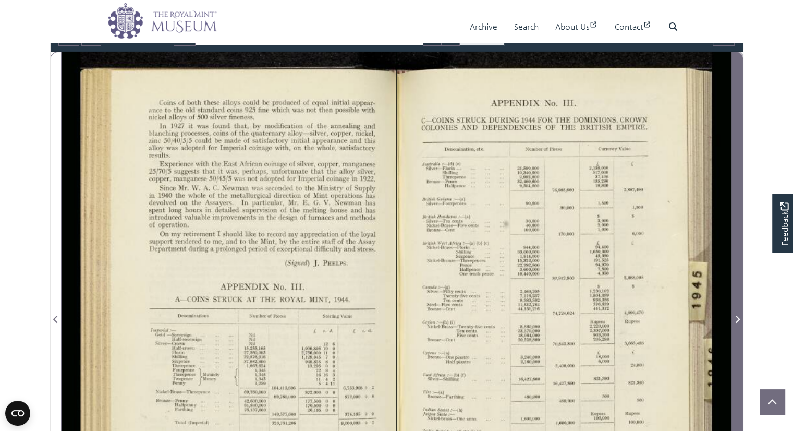
click at [736, 319] on icon "Next Page" at bounding box center [736, 319] width 5 height 8
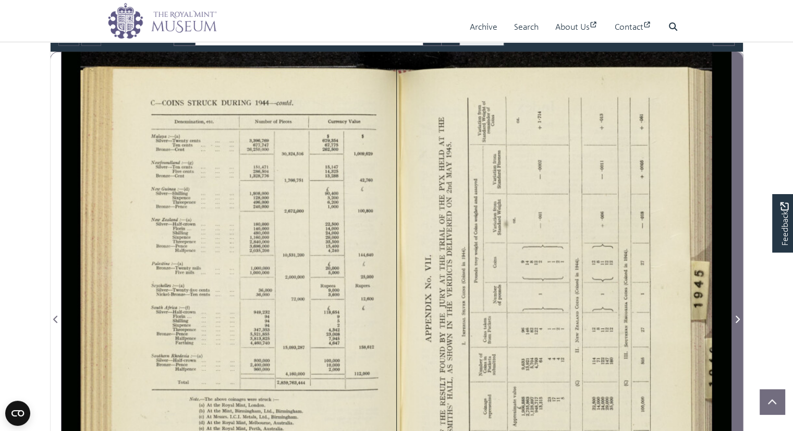
click at [736, 319] on icon "Next Page" at bounding box center [736, 319] width 5 height 8
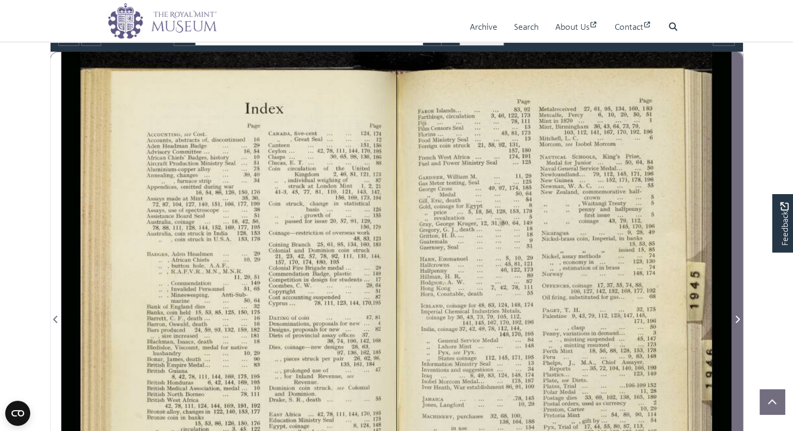
click at [736, 319] on icon "Next Page" at bounding box center [736, 319] width 5 height 8
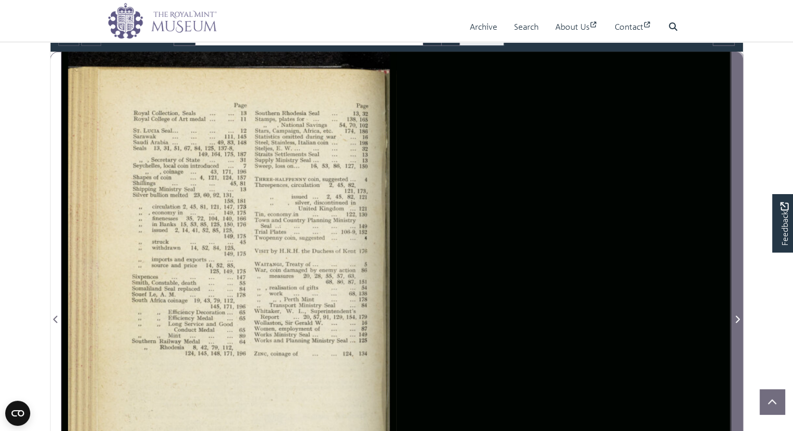
click at [736, 319] on icon "Next Page" at bounding box center [736, 319] width 5 height 8
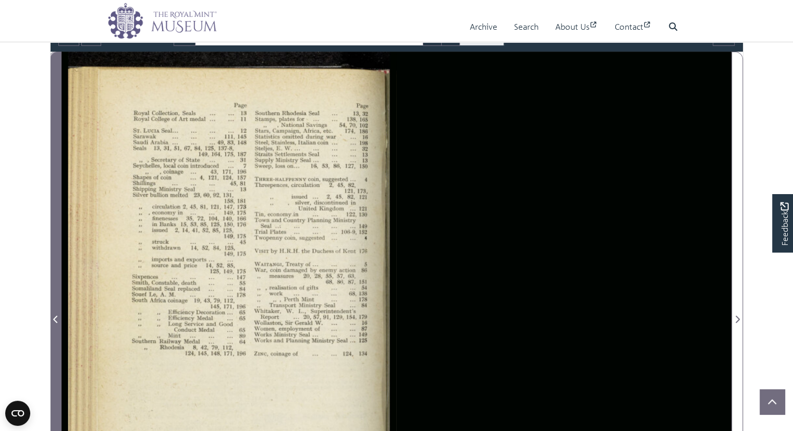
click at [56, 315] on icon "Previous Page" at bounding box center [55, 319] width 5 height 8
